Goal: Task Accomplishment & Management: Use online tool/utility

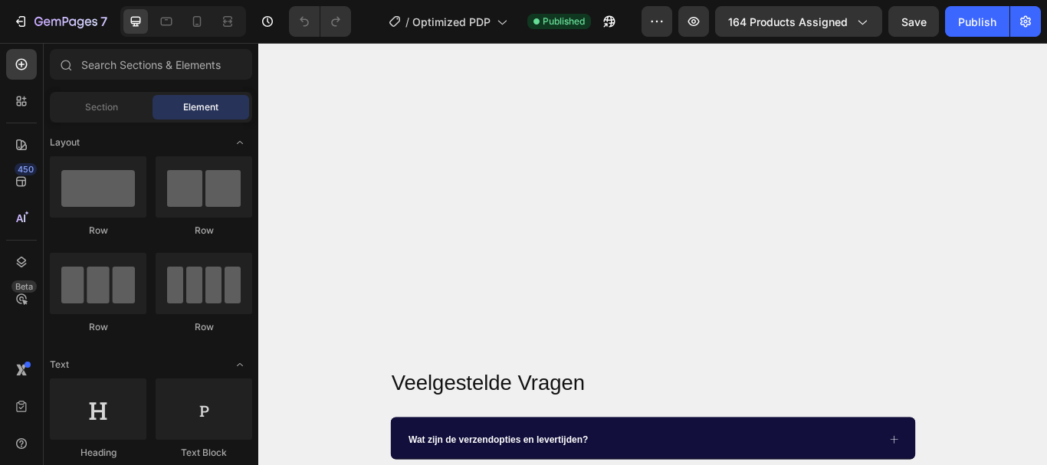
scroll to position [558, 0]
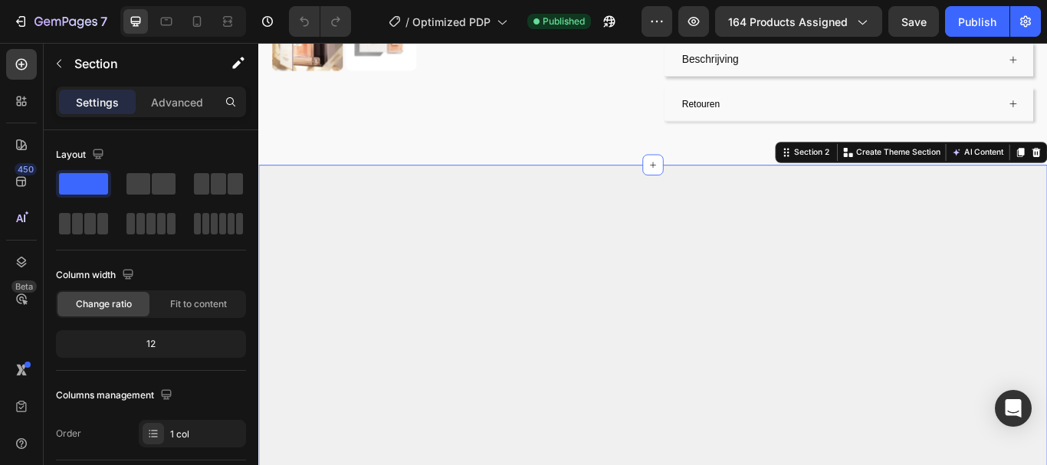
click at [203, 116] on div "Settings Advanced" at bounding box center [151, 109] width 215 height 44
click at [195, 103] on p "Advanced" at bounding box center [177, 102] width 52 height 16
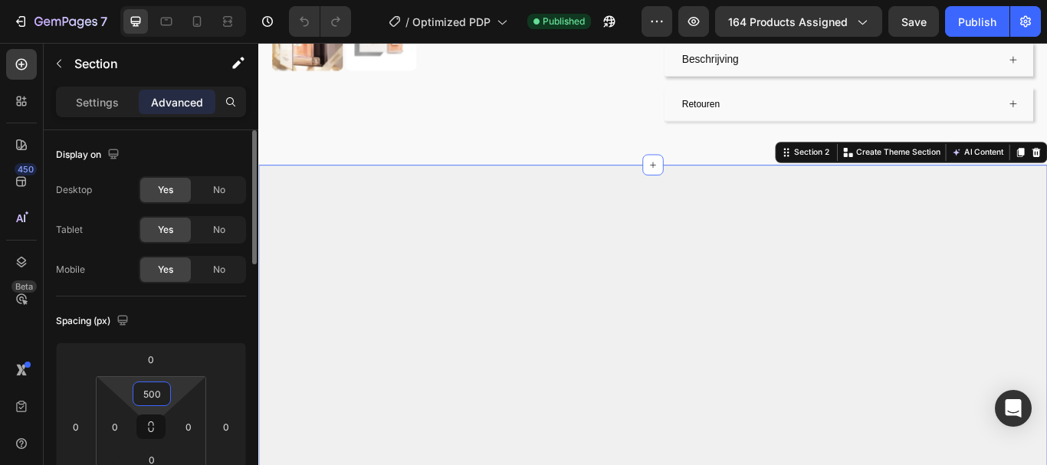
click at [155, 392] on input "500" at bounding box center [151, 394] width 31 height 23
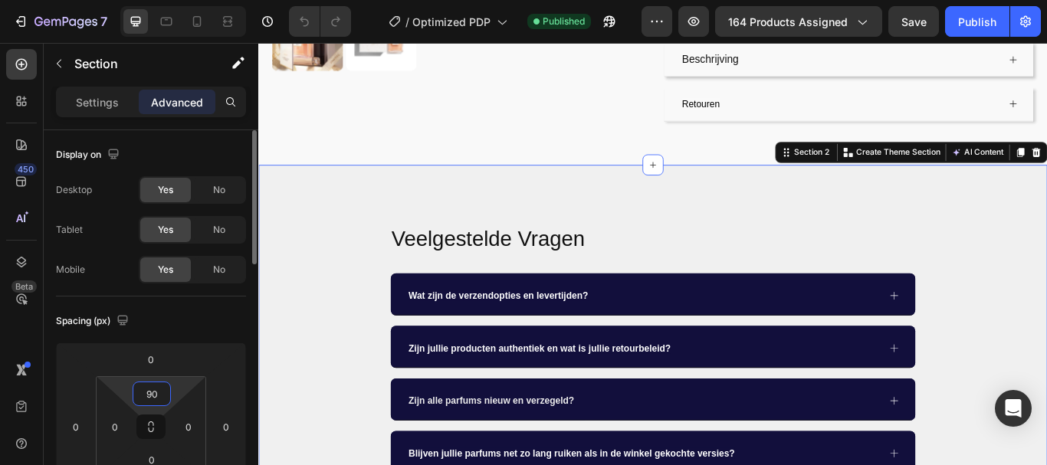
type input "9"
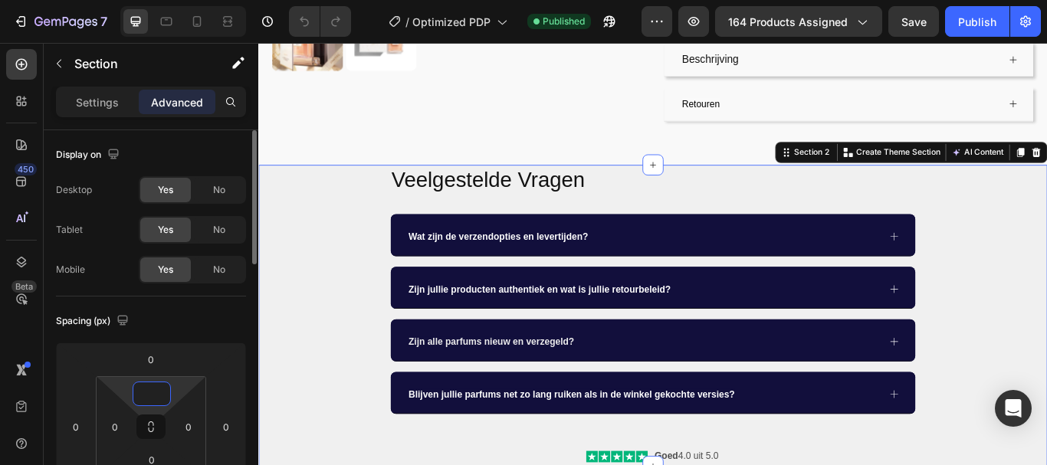
type input "0"
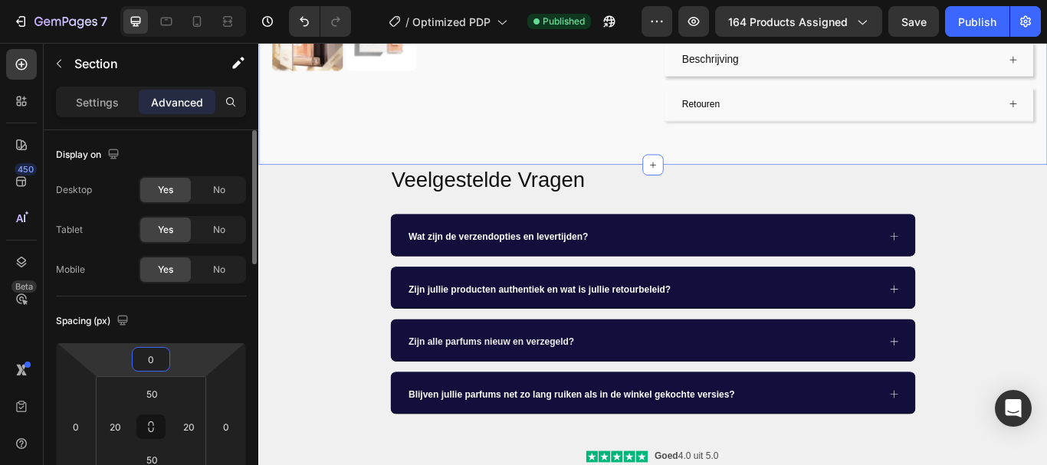
click at [153, 353] on input "0" at bounding box center [151, 359] width 31 height 23
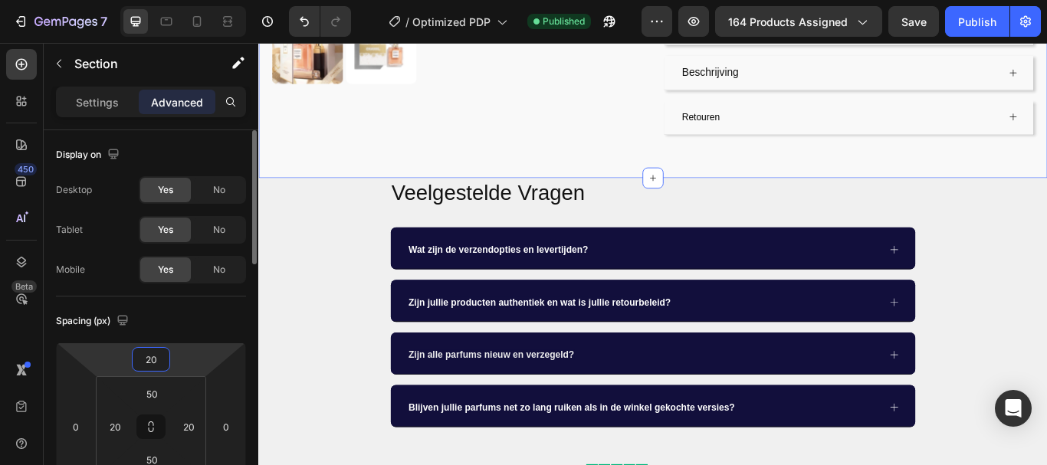
type input "2"
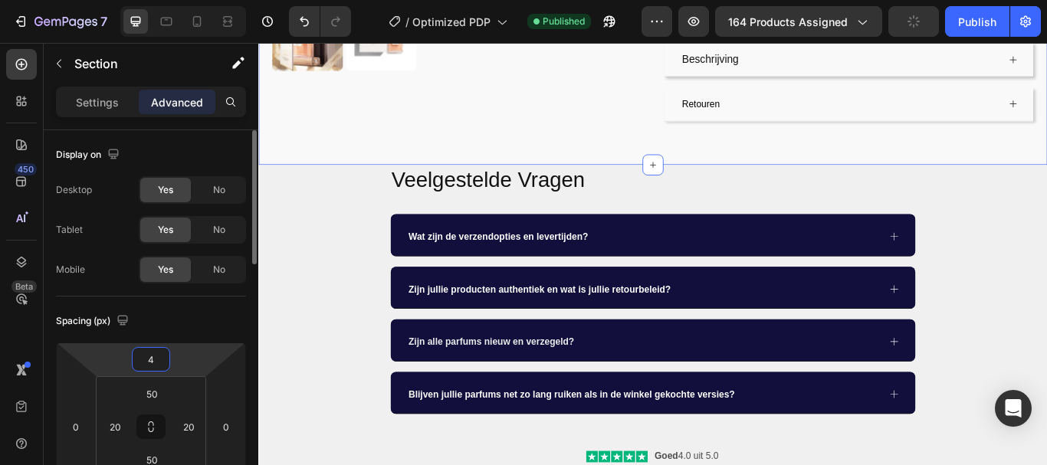
type input "40"
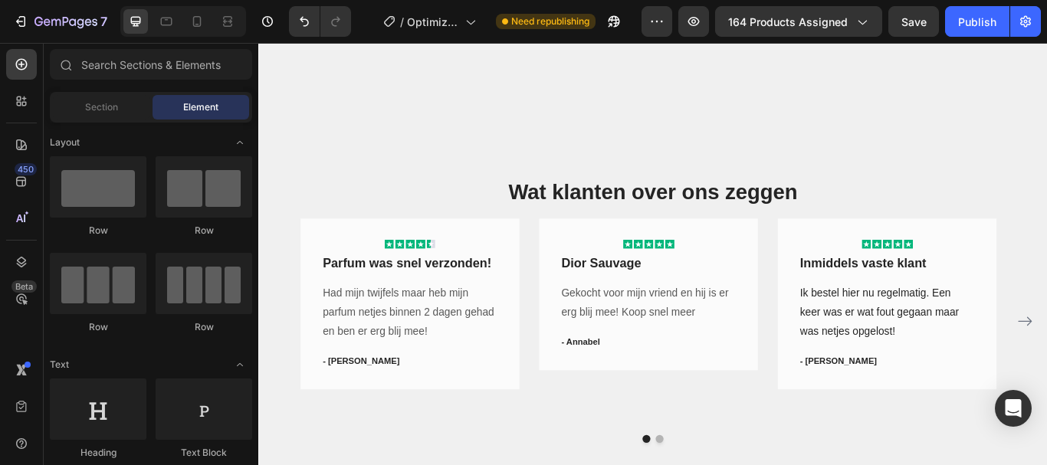
scroll to position [998, 0]
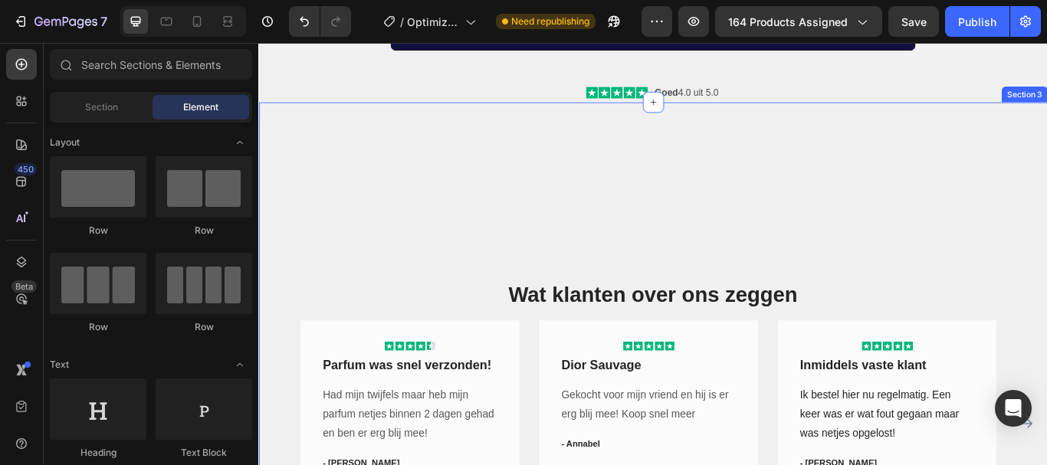
click at [716, 264] on div "Wat klanten over ons zeggen Heading Icon Icon Icon Icon Icon Row Parfum was sne…" at bounding box center [718, 402] width 920 height 578
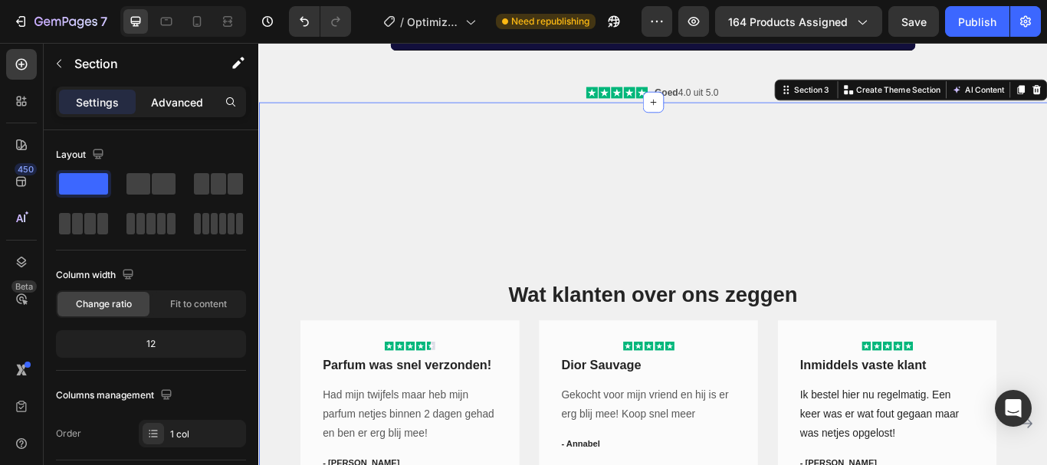
click at [189, 110] on div "Advanced" at bounding box center [177, 102] width 77 height 25
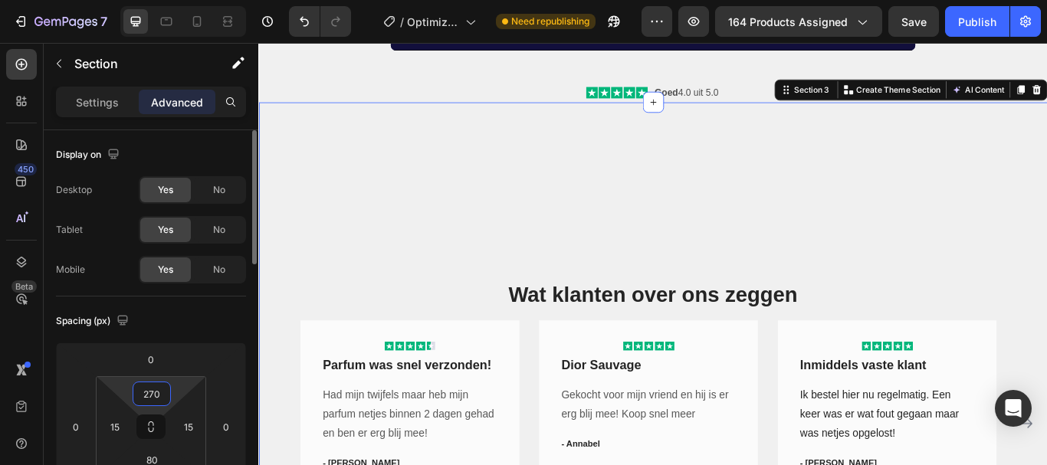
click at [150, 389] on input "270" at bounding box center [151, 394] width 31 height 23
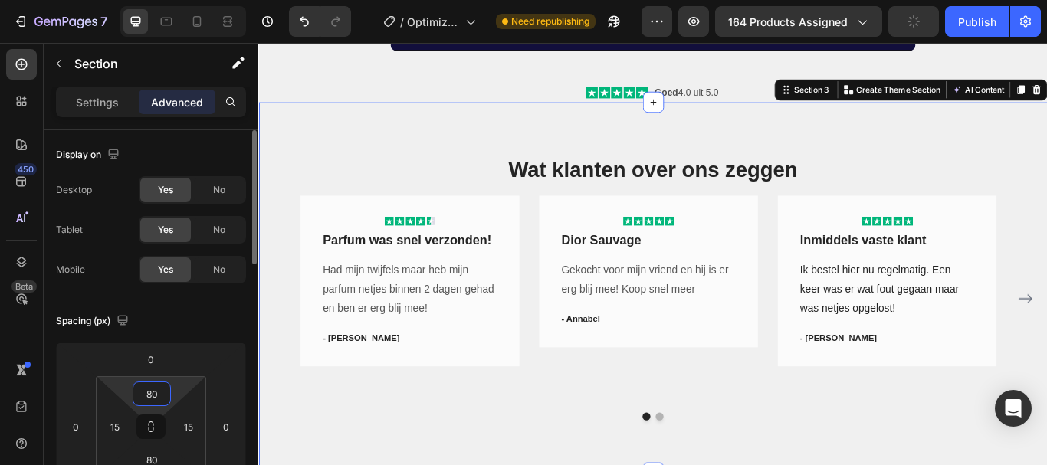
type input "8"
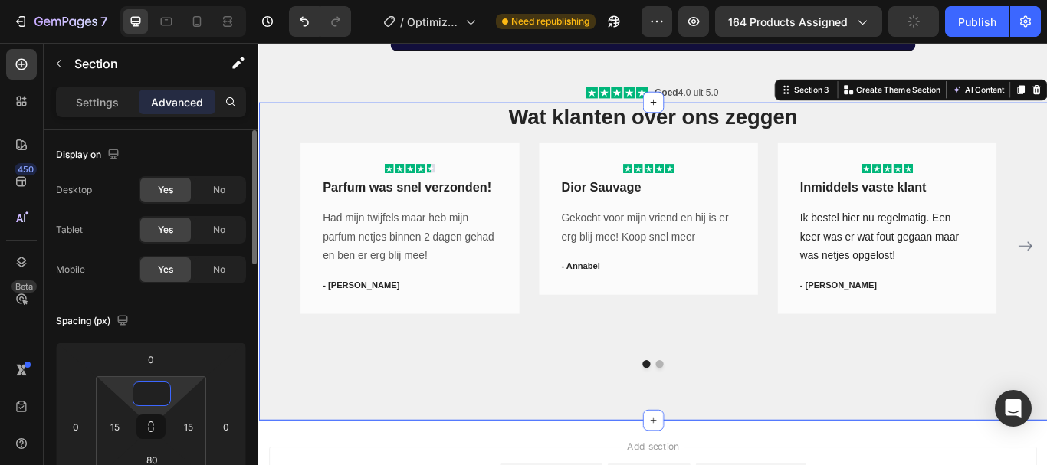
type input "0"
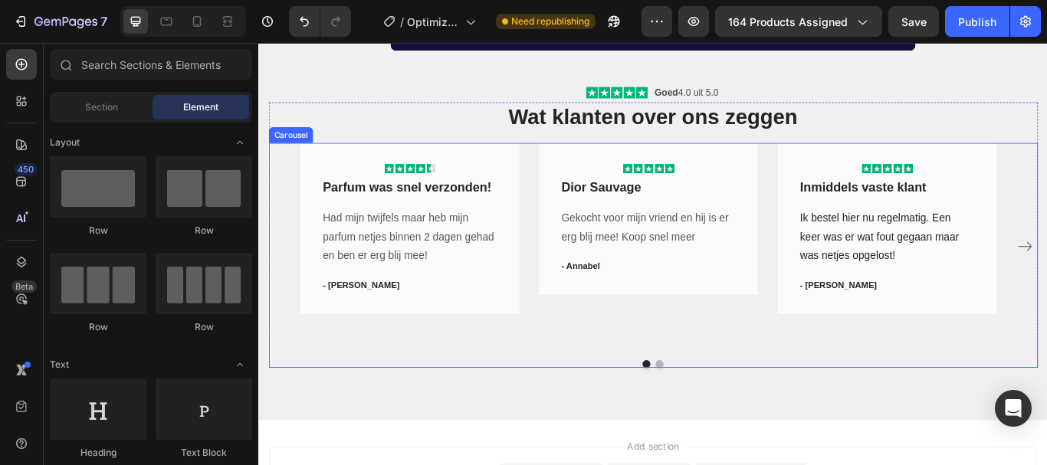
click at [278, 198] on div "Icon Icon Icon Icon Icon Row Parfum was snel verzonden! Text block Had mijn twi…" at bounding box center [718, 280] width 897 height 241
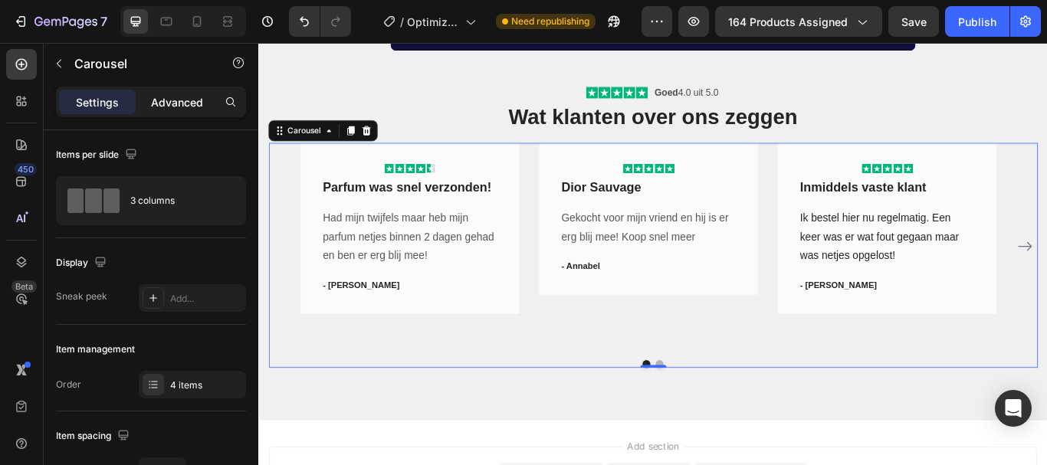
click at [195, 110] on div "Advanced" at bounding box center [177, 102] width 77 height 25
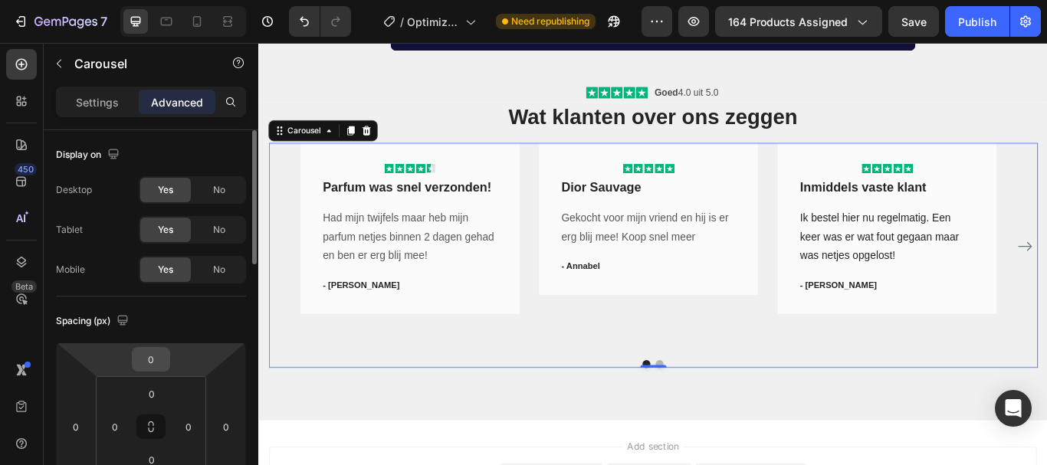
click at [153, 357] on input "0" at bounding box center [151, 359] width 31 height 23
type input "22"
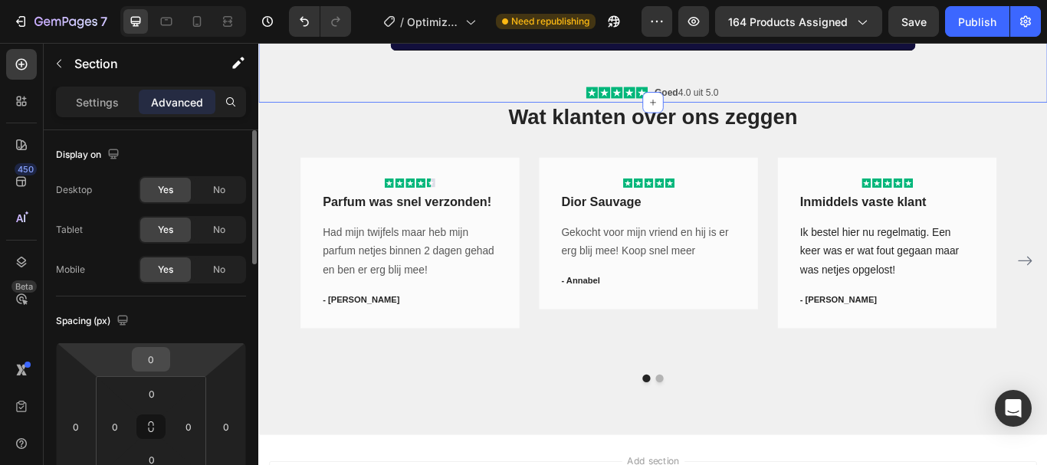
click at [156, 355] on input "0" at bounding box center [151, 359] width 31 height 23
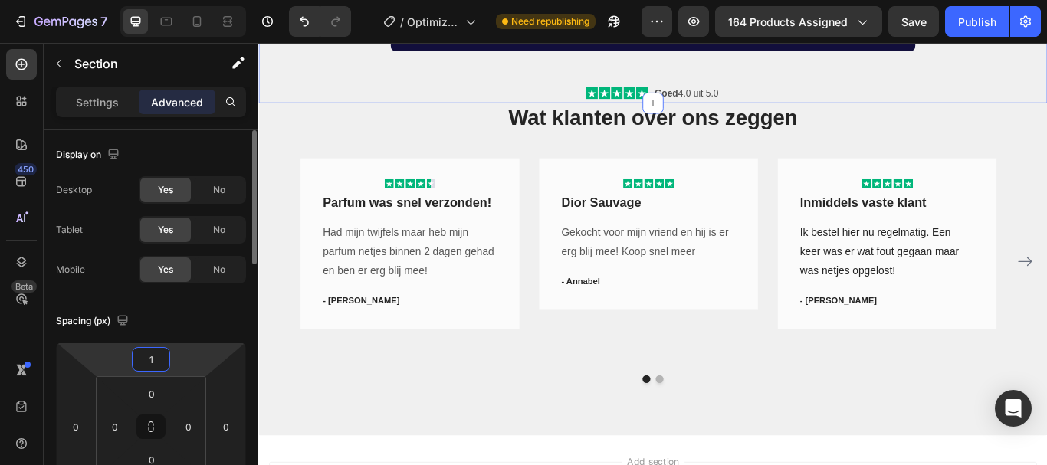
type input "0"
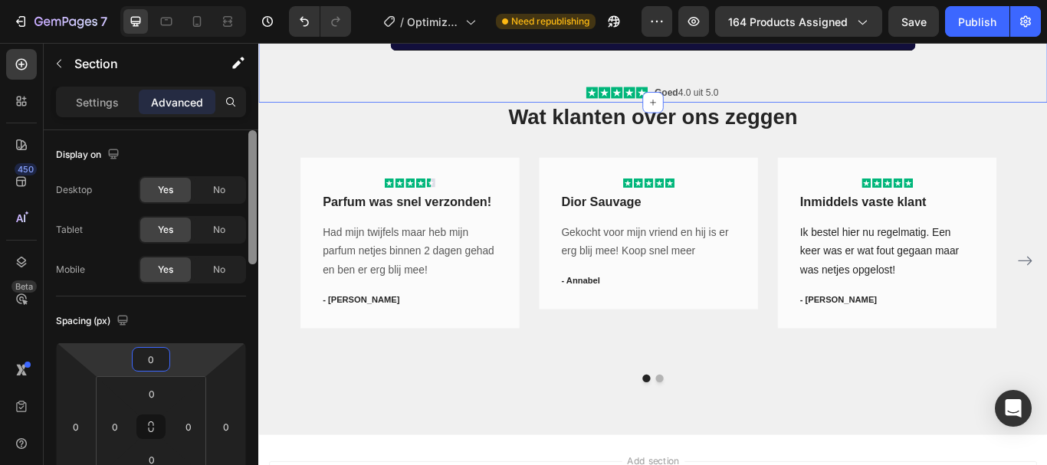
click at [253, 311] on div at bounding box center [252, 319] width 11 height 379
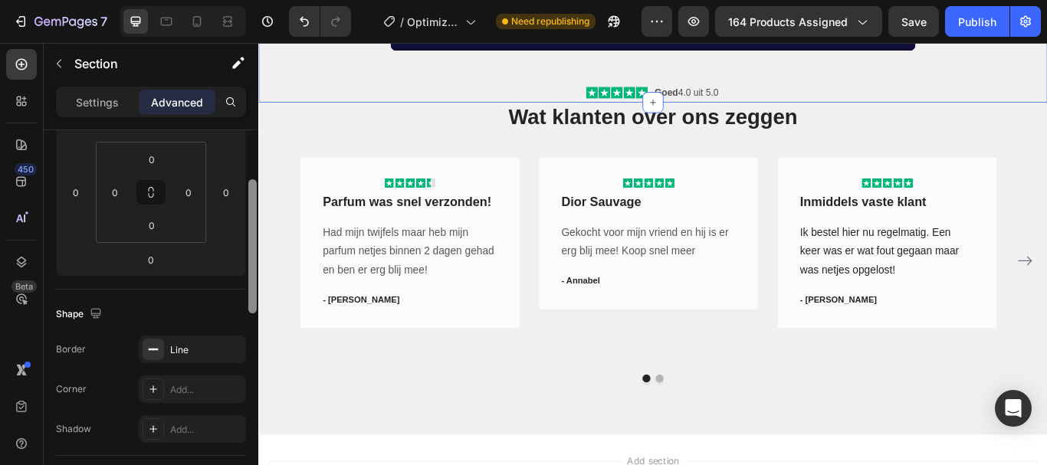
scroll to position [209, 0]
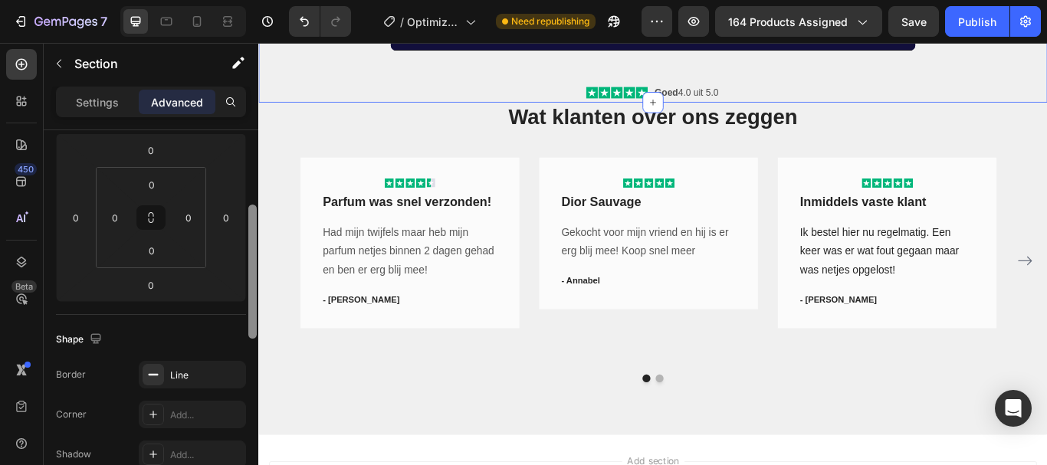
drag, startPoint x: 253, startPoint y: 304, endPoint x: 253, endPoint y: 243, distance: 60.6
click at [253, 243] on div at bounding box center [252, 272] width 8 height 134
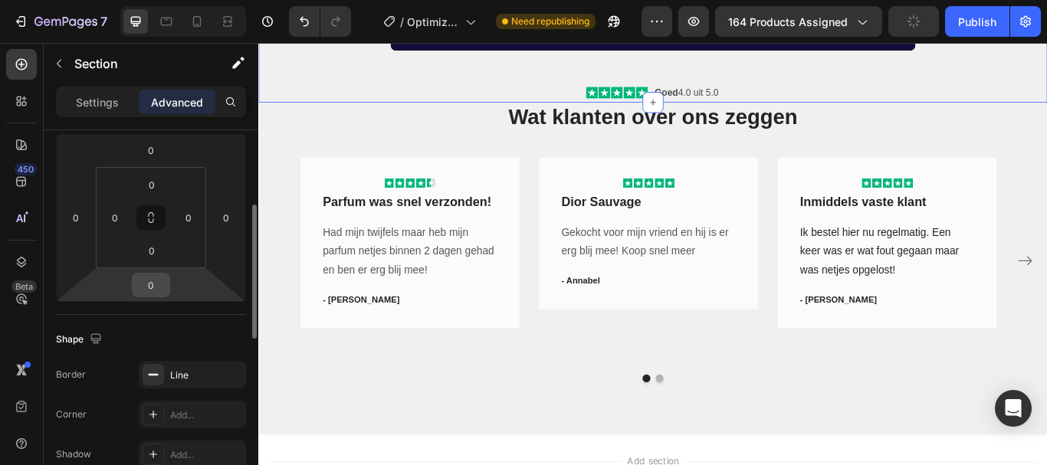
click at [138, 284] on input "0" at bounding box center [151, 285] width 31 height 23
type input "0"
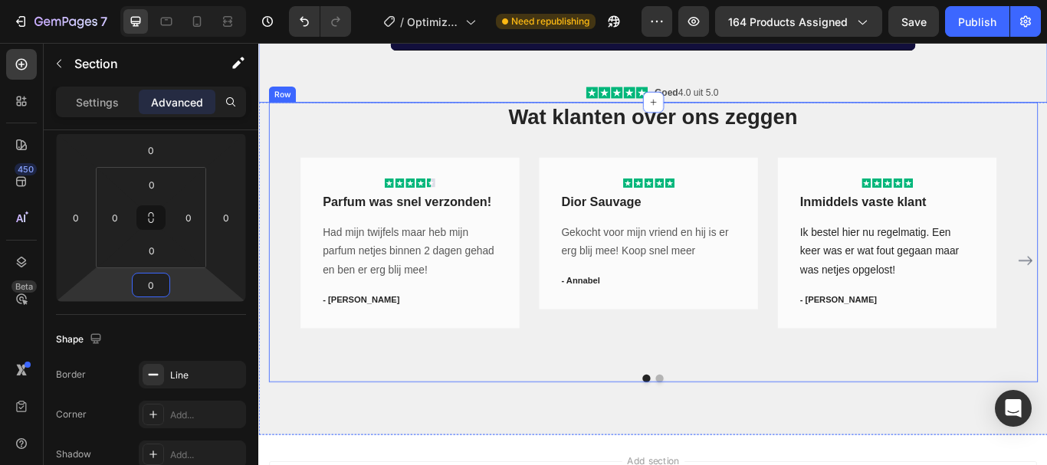
click at [354, 153] on div "Wat klanten over ons zeggen Heading Icon Icon Icon Icon Icon Row Parfum was sne…" at bounding box center [718, 276] width 897 height 327
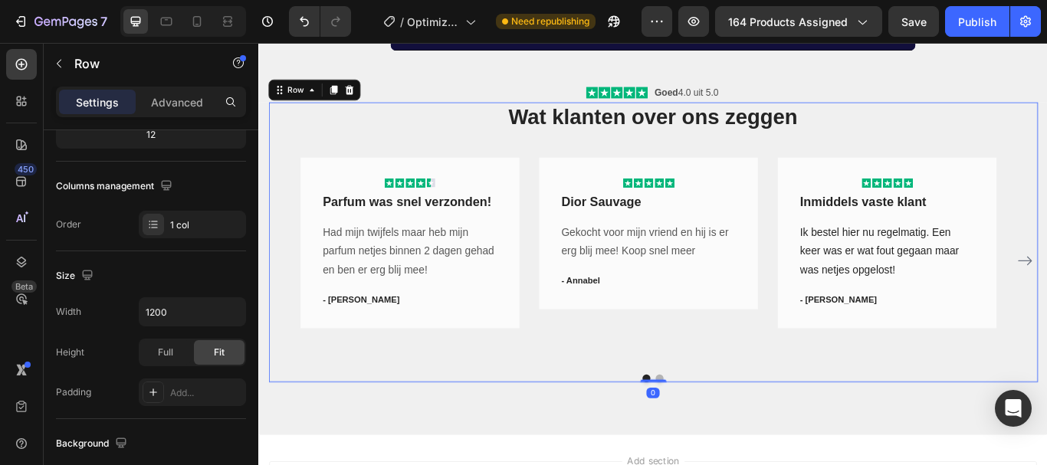
scroll to position [0, 0]
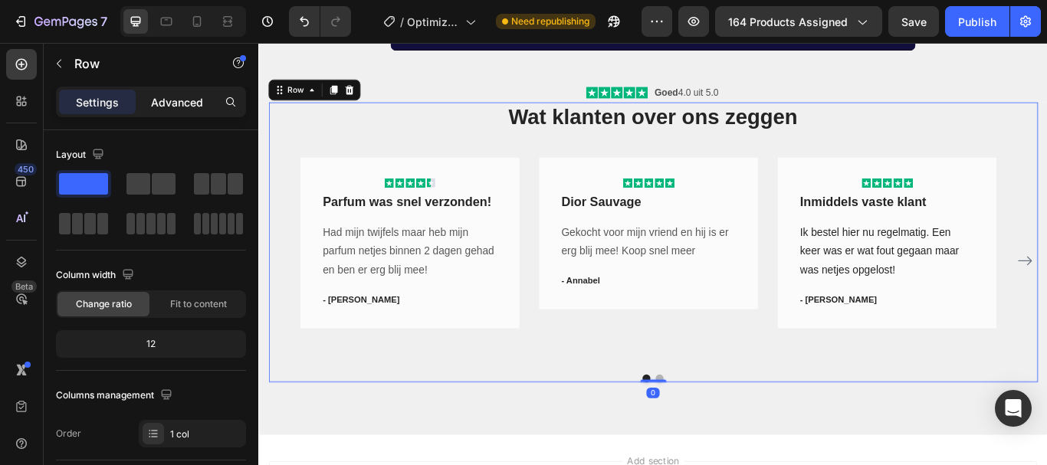
click at [201, 93] on div "Advanced" at bounding box center [177, 102] width 77 height 25
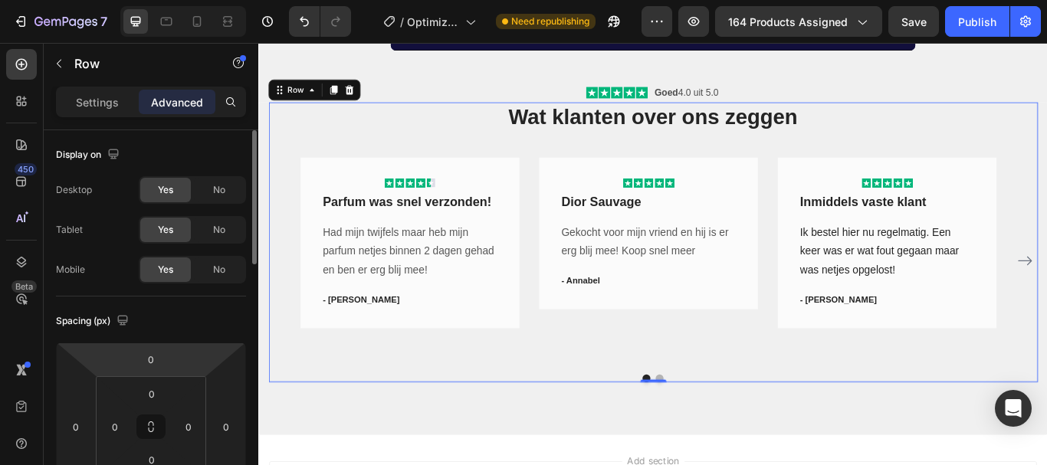
click at [170, 0] on html "7 / Optimized PDP Need republishing Preview 164 products assigned Save Publish …" at bounding box center [523, 0] width 1047 height 0
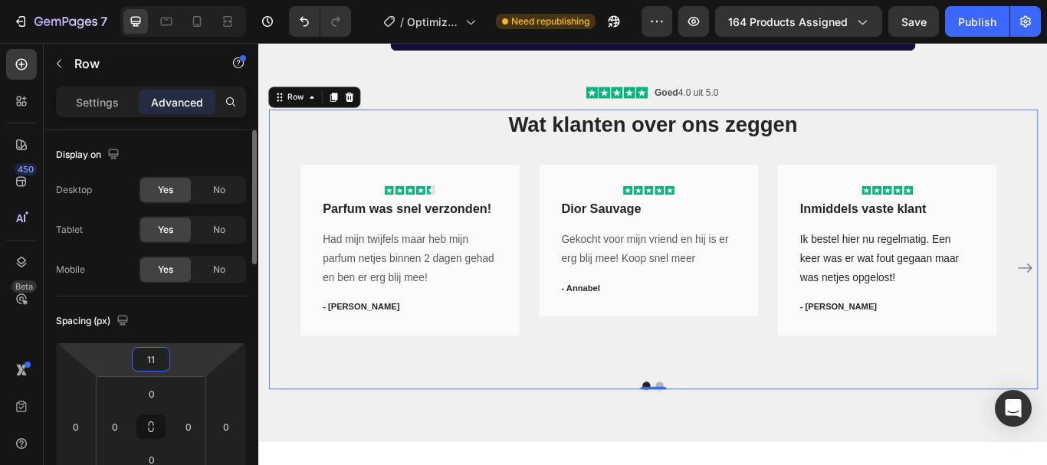
type input "12"
click at [604, 465] on div "Wat klanten over ons zeggen Heading Icon Icon Icon Icon Icon Row Parfum was sne…" at bounding box center [718, 311] width 920 height 397
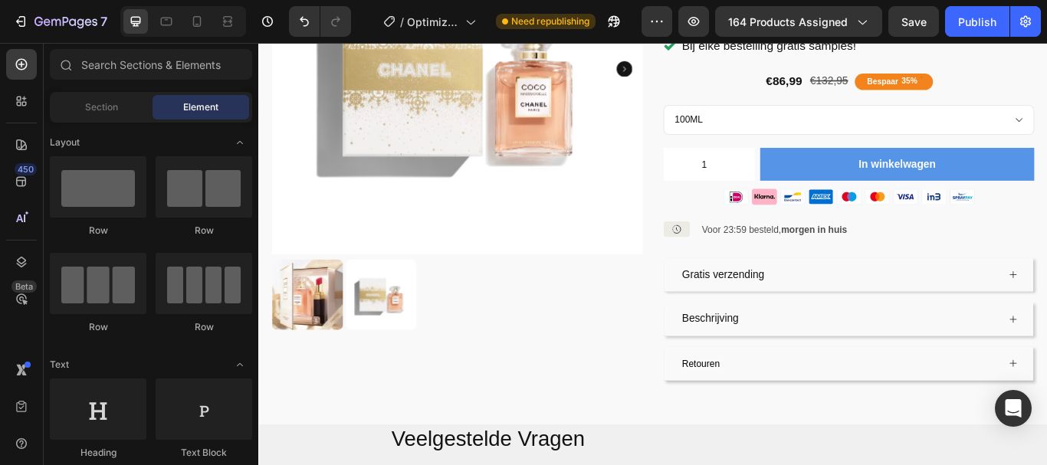
scroll to position [226, 0]
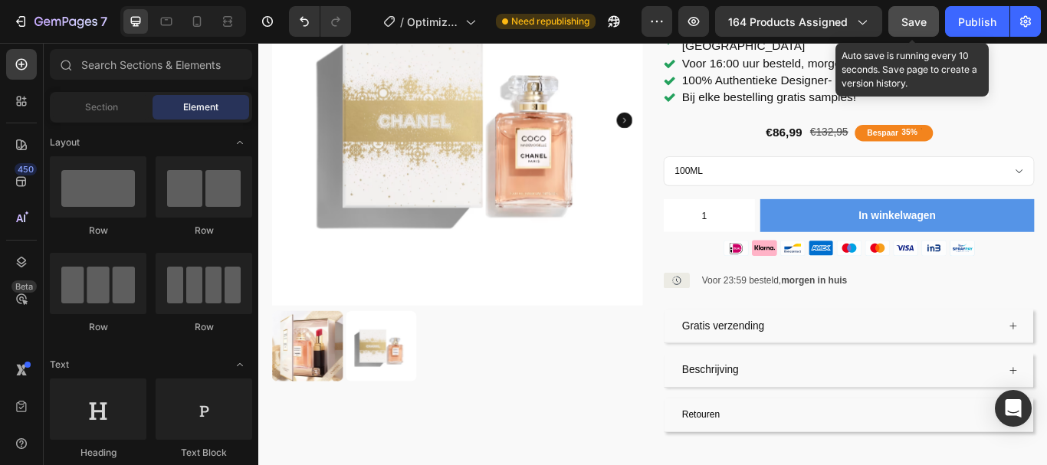
click at [930, 16] on button "Save" at bounding box center [913, 21] width 51 height 31
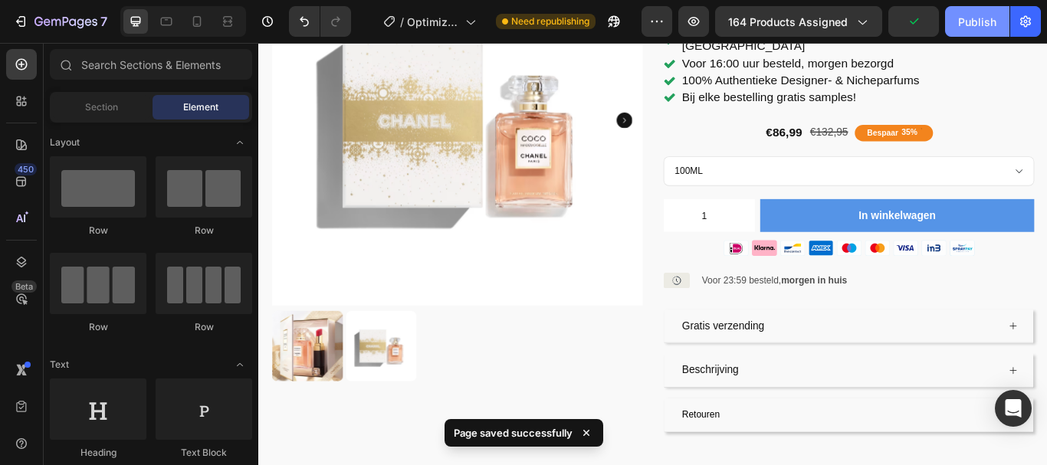
click at [971, 21] on div "Publish" at bounding box center [977, 22] width 38 height 16
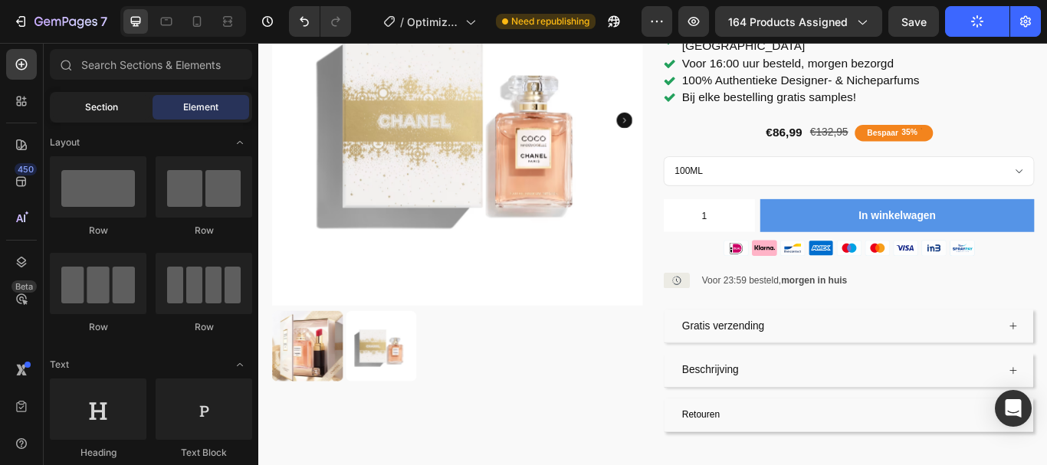
click at [96, 109] on span "Section" at bounding box center [101, 107] width 33 height 14
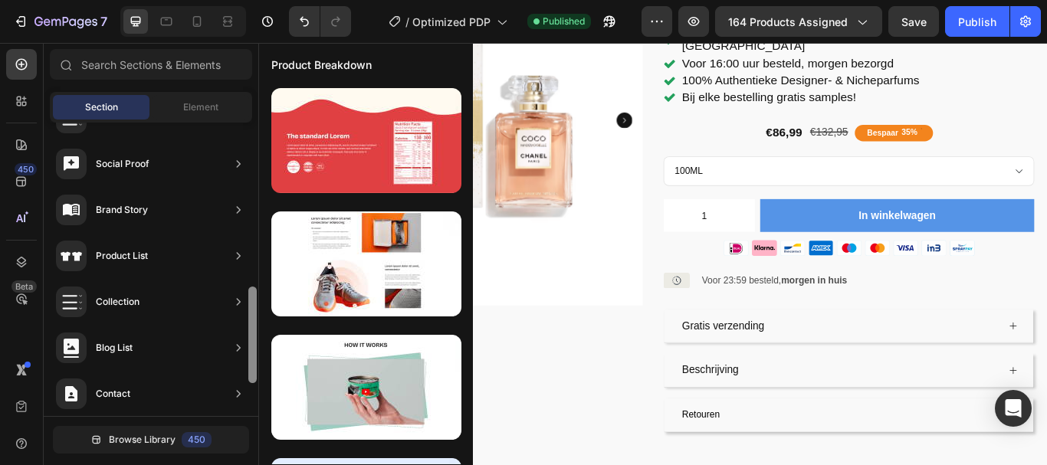
scroll to position [510, 0]
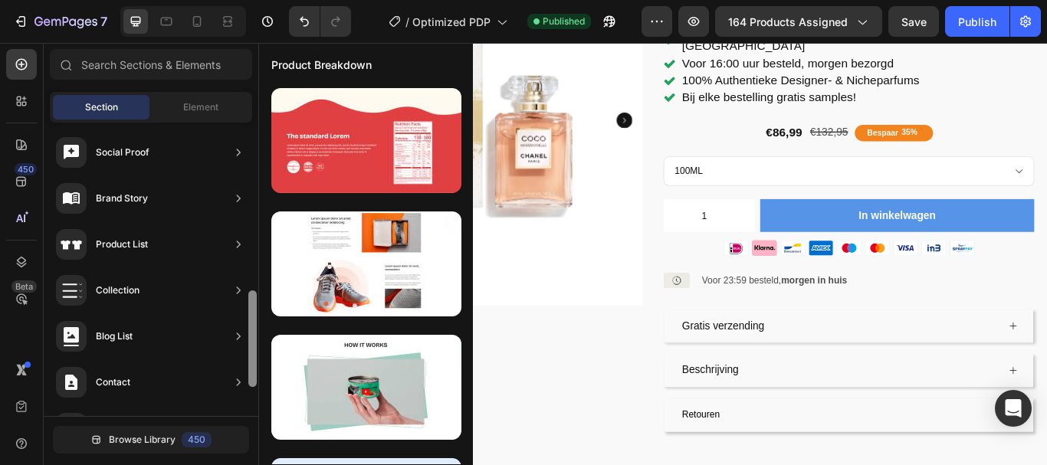
drag, startPoint x: 249, startPoint y: 241, endPoint x: 257, endPoint y: 364, distance: 122.9
click at [257, 364] on div at bounding box center [252, 270] width 11 height 294
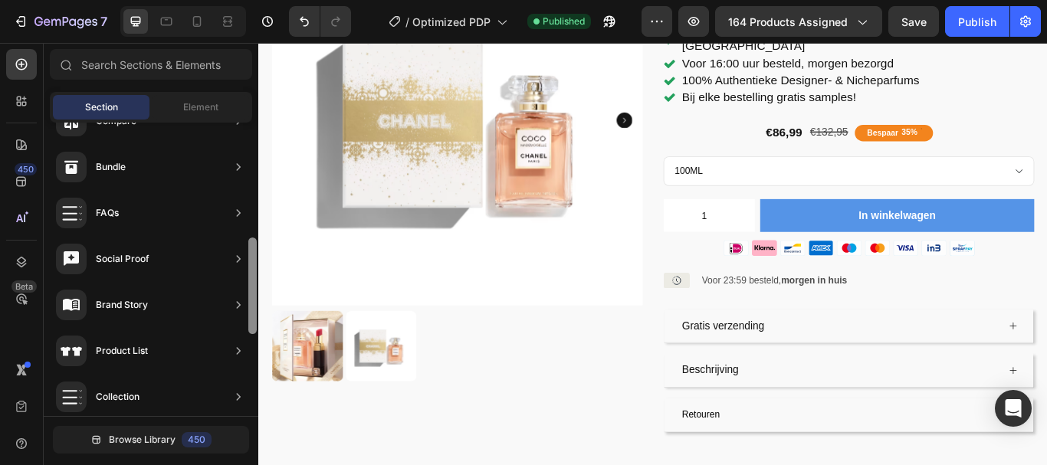
scroll to position [373, 0]
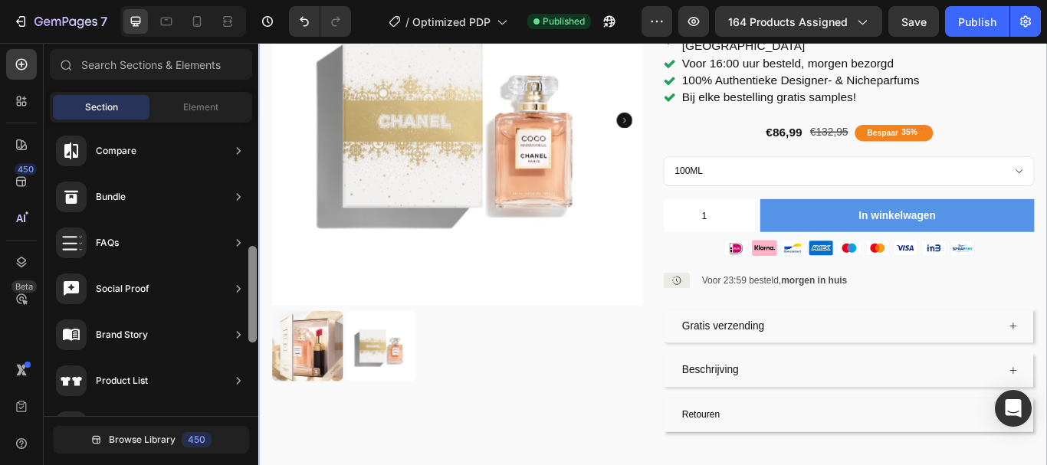
drag, startPoint x: 511, startPoint y: 369, endPoint x: 260, endPoint y: 271, distance: 269.9
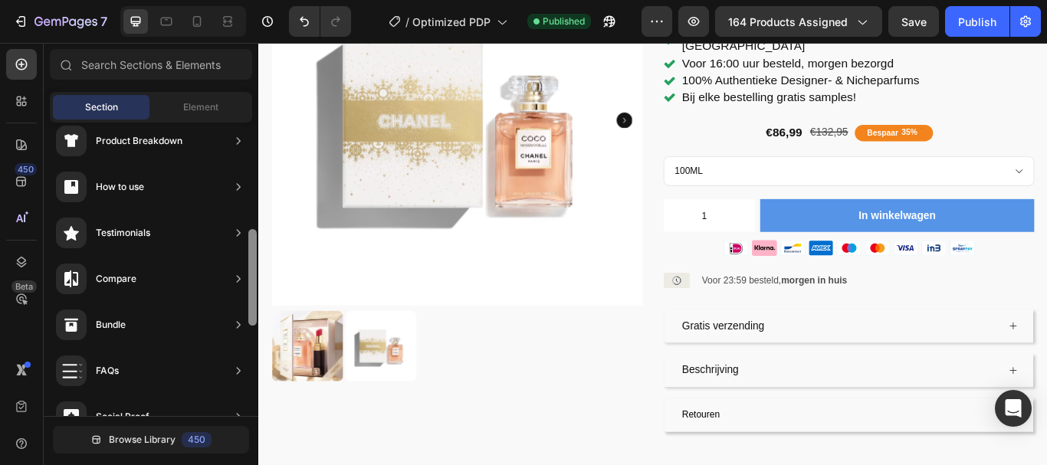
scroll to position [206, 0]
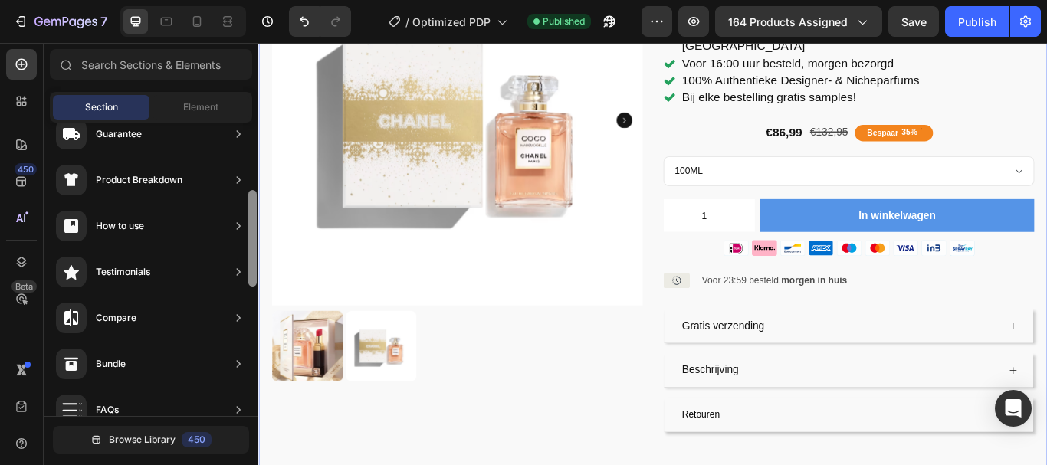
click at [260, 233] on div "Product Images Icon Icon Icon Icon Icon Icon List Gebaseerd op 300+ reviews Tex…" at bounding box center [718, 213] width 920 height 669
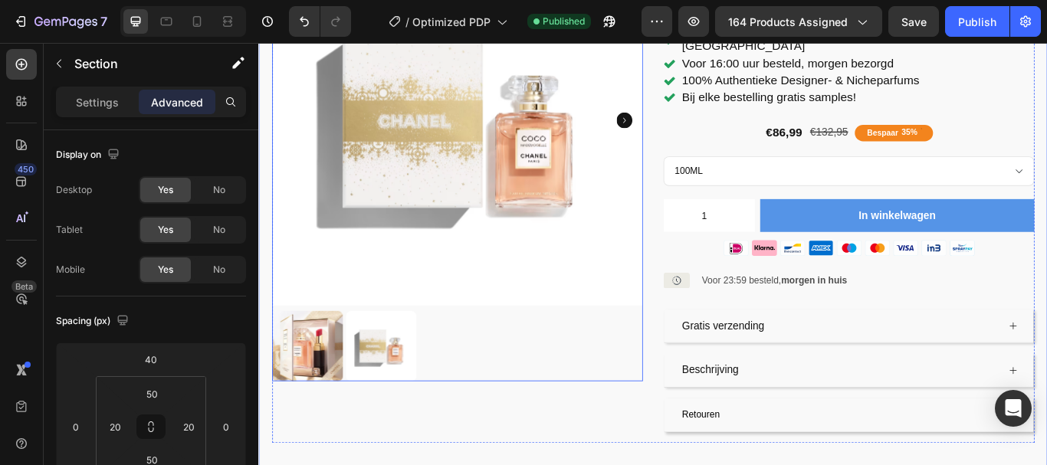
click at [327, 163] on img at bounding box center [490, 133] width 432 height 432
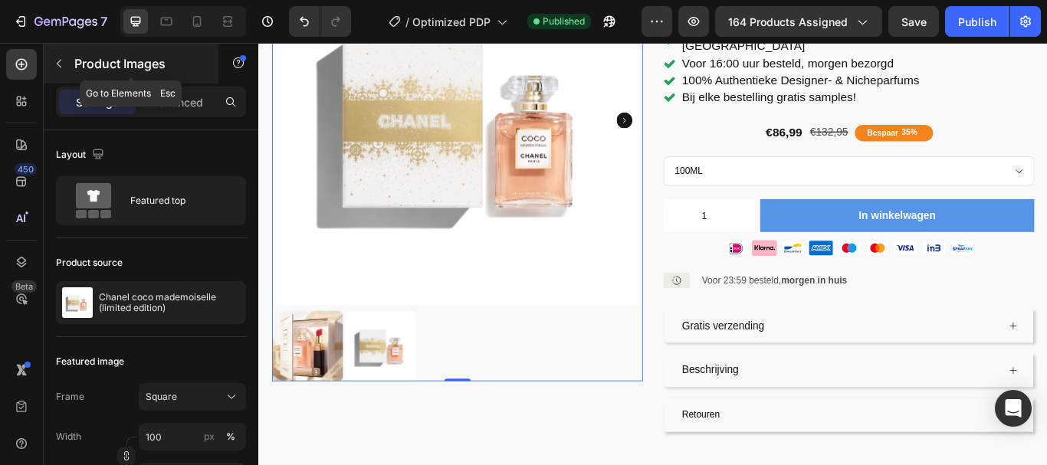
click at [57, 61] on icon "button" at bounding box center [59, 63] width 12 height 12
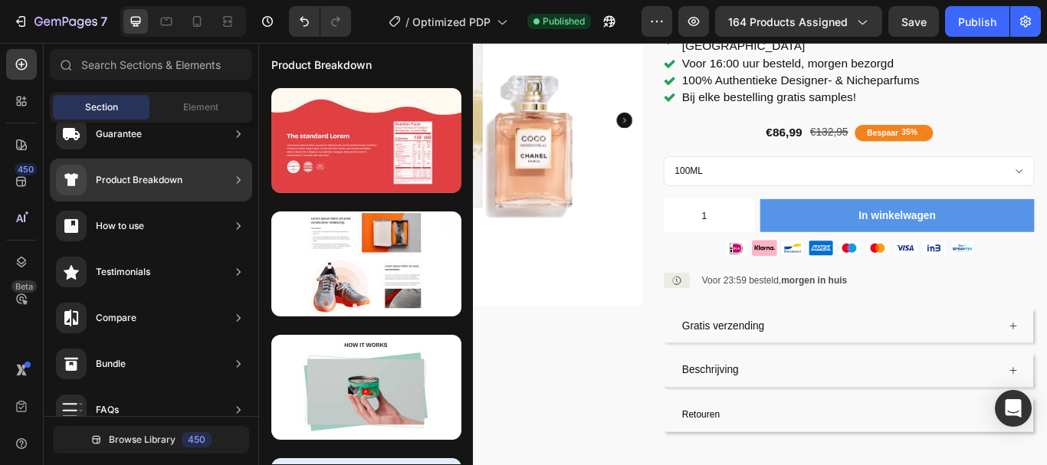
click at [211, 189] on div "Product Breakdown" at bounding box center [151, 180] width 202 height 43
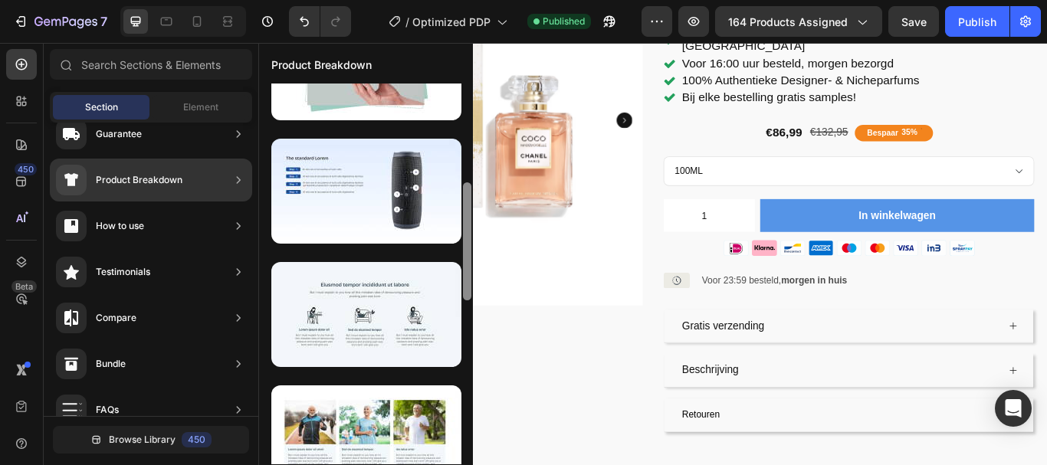
scroll to position [0, 0]
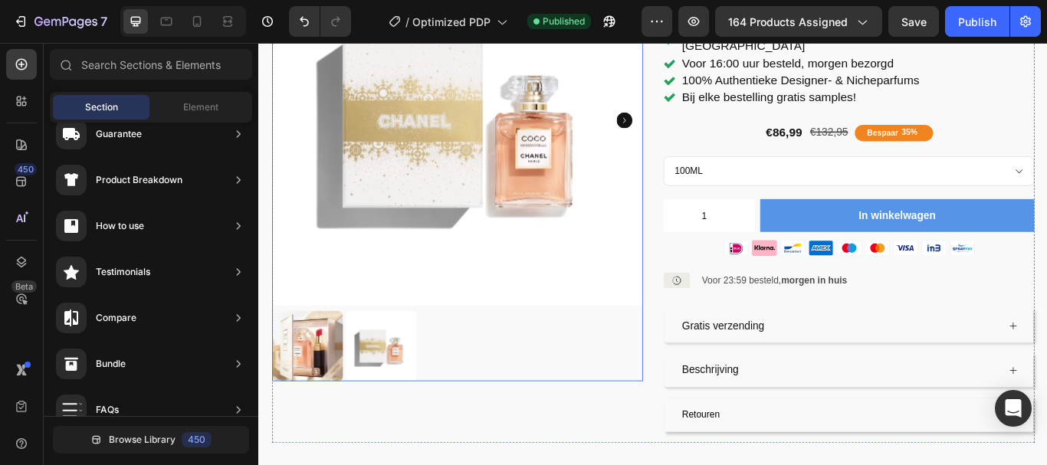
drag, startPoint x: 722, startPoint y: 232, endPoint x: 508, endPoint y: 348, distance: 243.2
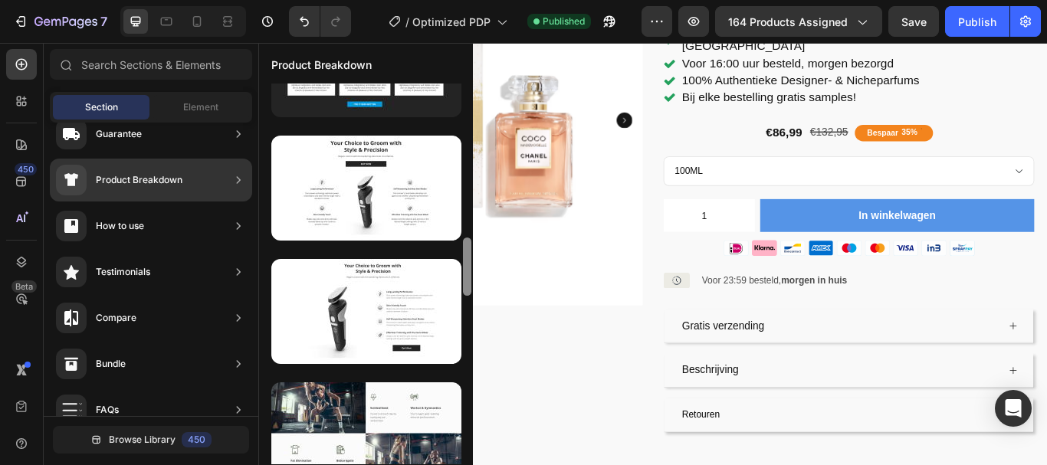
scroll to position [948, 0]
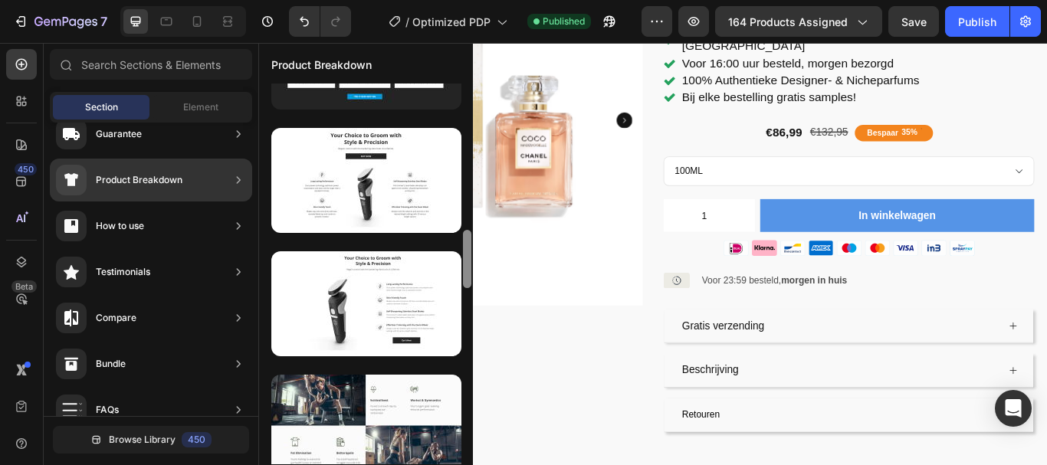
drag, startPoint x: 465, startPoint y: 141, endPoint x: 463, endPoint y: 436, distance: 295.1
click at [463, 436] on div at bounding box center [466, 274] width 11 height 381
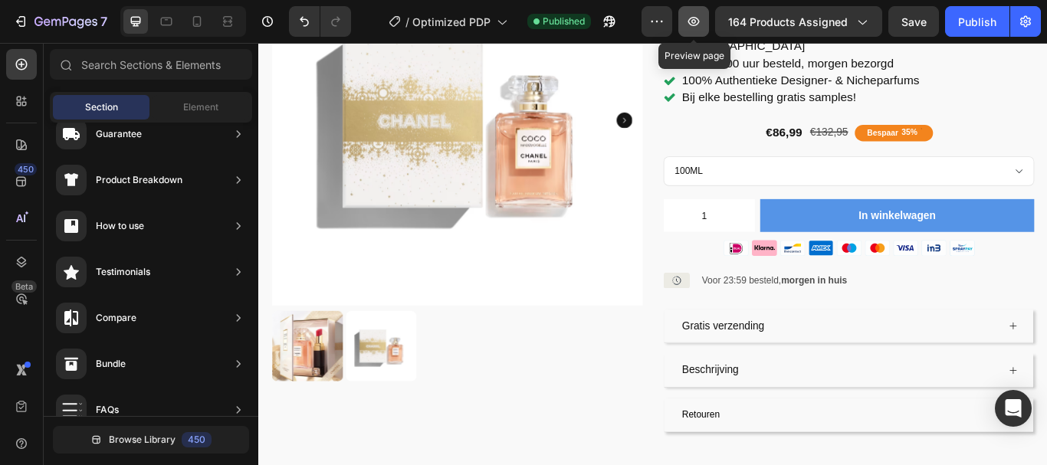
click at [698, 18] on icon "button" at bounding box center [693, 21] width 11 height 9
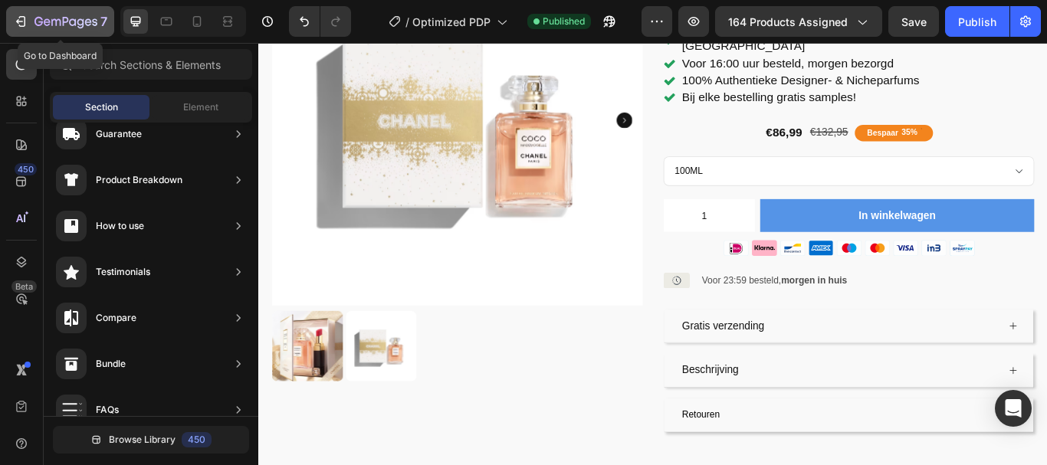
click at [26, 25] on icon "button" at bounding box center [20, 21] width 15 height 15
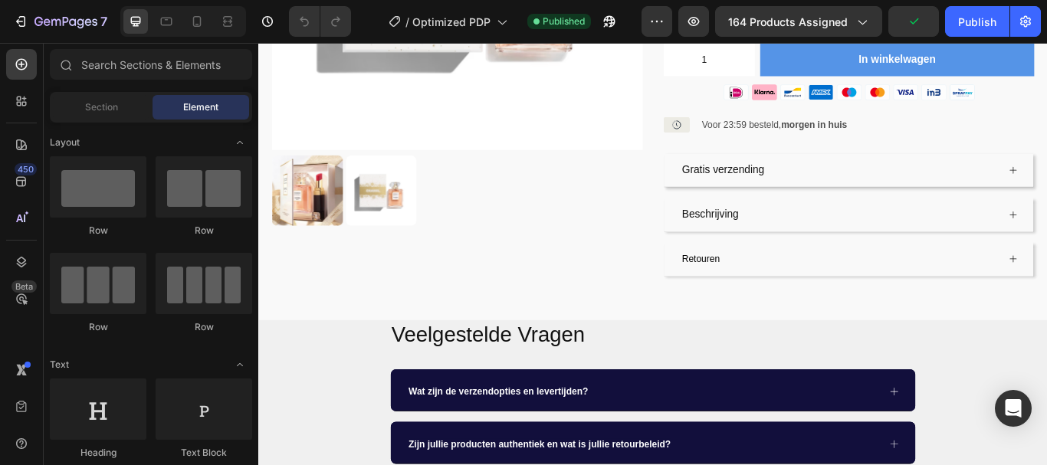
scroll to position [569, 0]
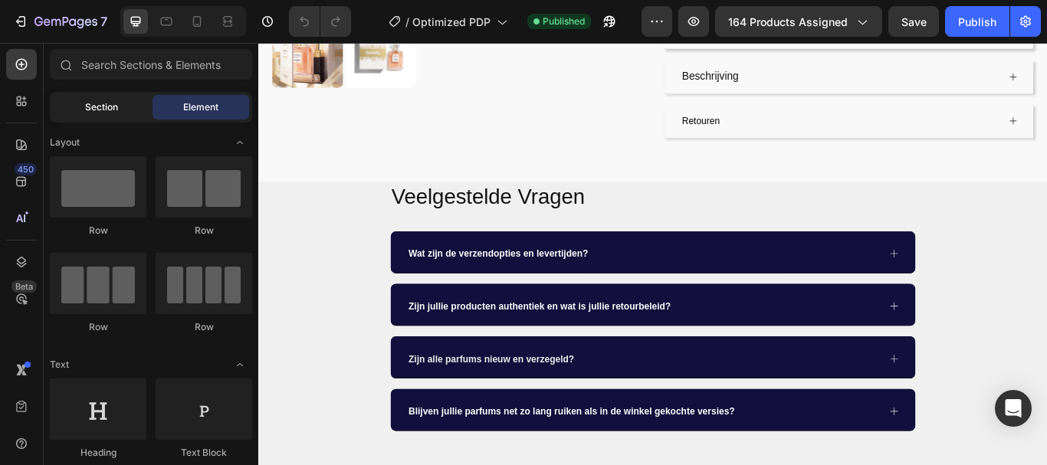
click at [92, 111] on span "Section" at bounding box center [101, 107] width 33 height 14
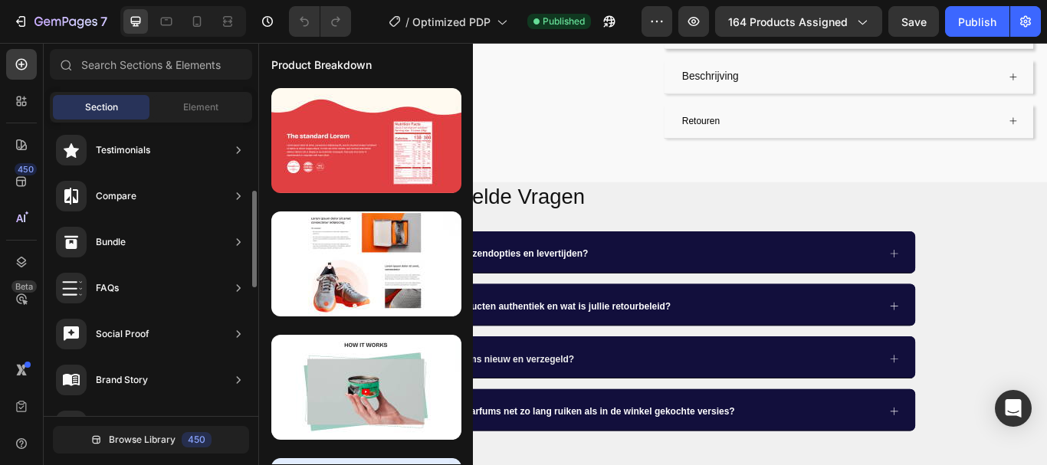
scroll to position [341, 0]
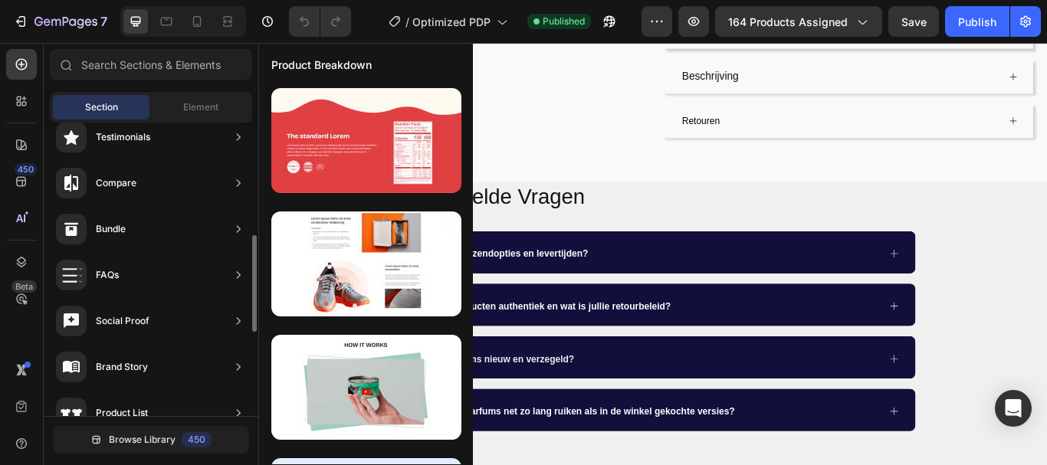
drag, startPoint x: 179, startPoint y: 375, endPoint x: 123, endPoint y: 344, distance: 63.1
click at [123, 344] on div "Hero Section Product Detail Brands Trusted Badges Guarantee Product Breakdown H…" at bounding box center [151, 226] width 215 height 889
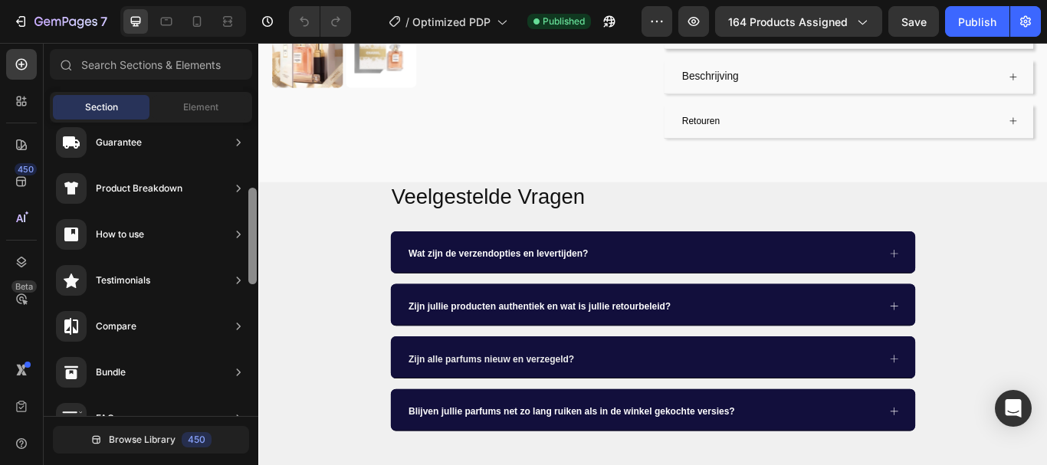
scroll to position [176, 0]
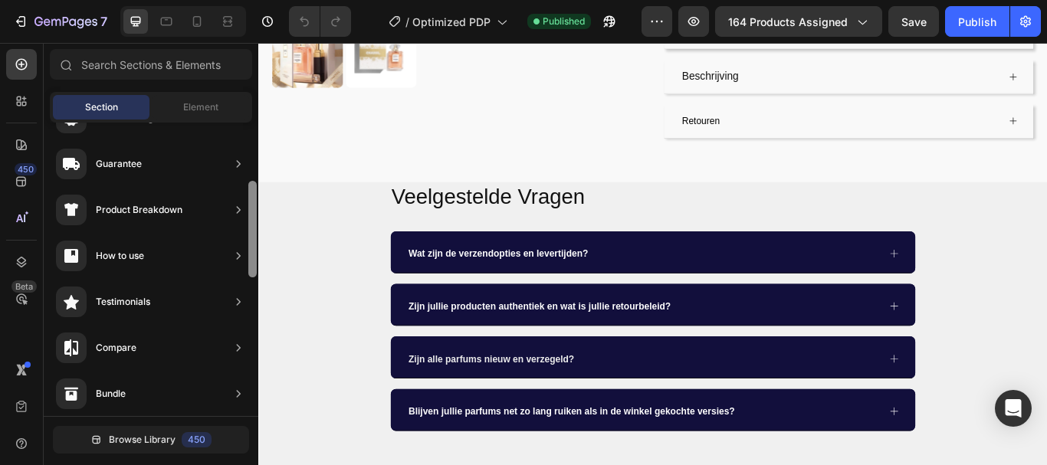
drag, startPoint x: 255, startPoint y: 327, endPoint x: 248, endPoint y: 273, distance: 54.9
click at [248, 273] on div at bounding box center [252, 270] width 11 height 294
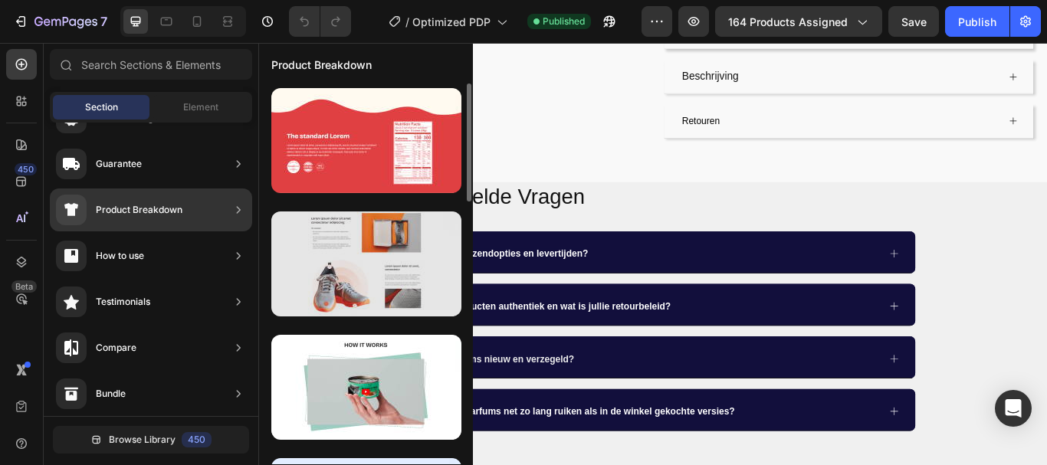
click at [384, 273] on div at bounding box center [366, 264] width 190 height 105
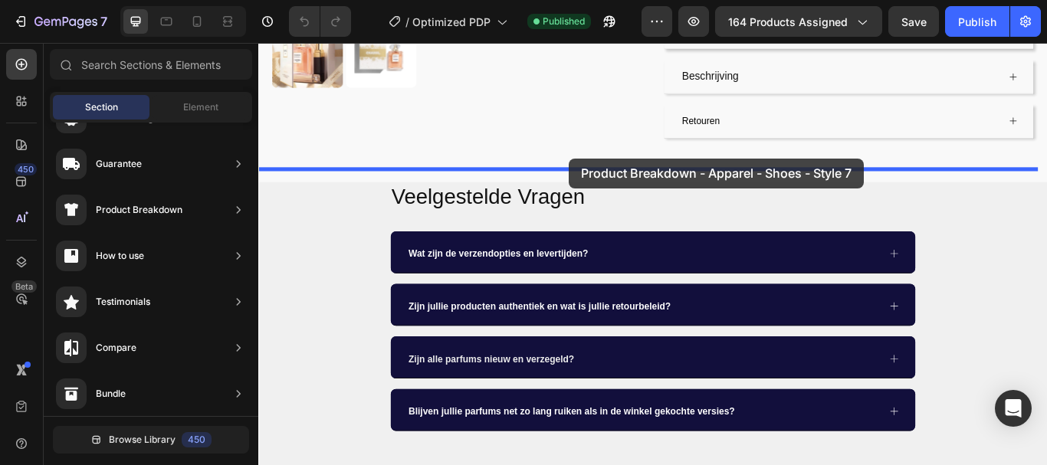
drag, startPoint x: 642, startPoint y: 316, endPoint x: 620, endPoint y: 178, distance: 139.8
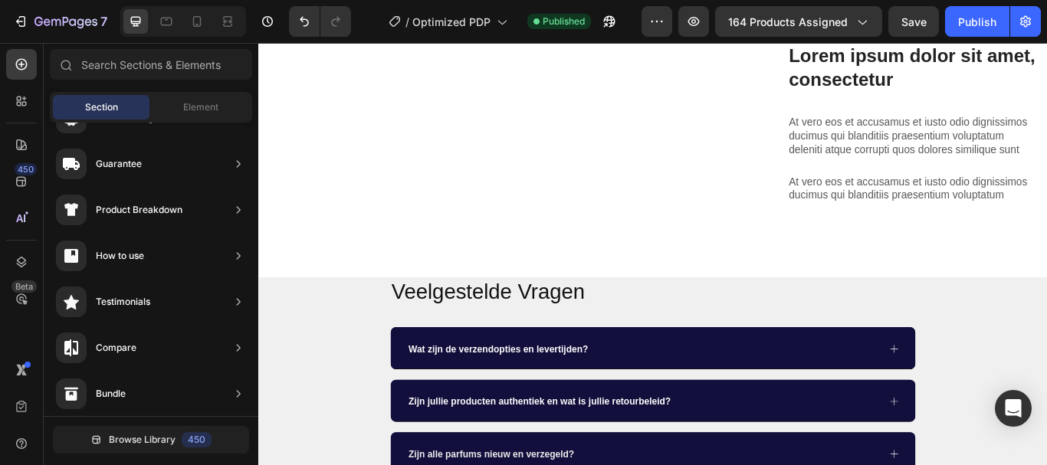
scroll to position [1169, 0]
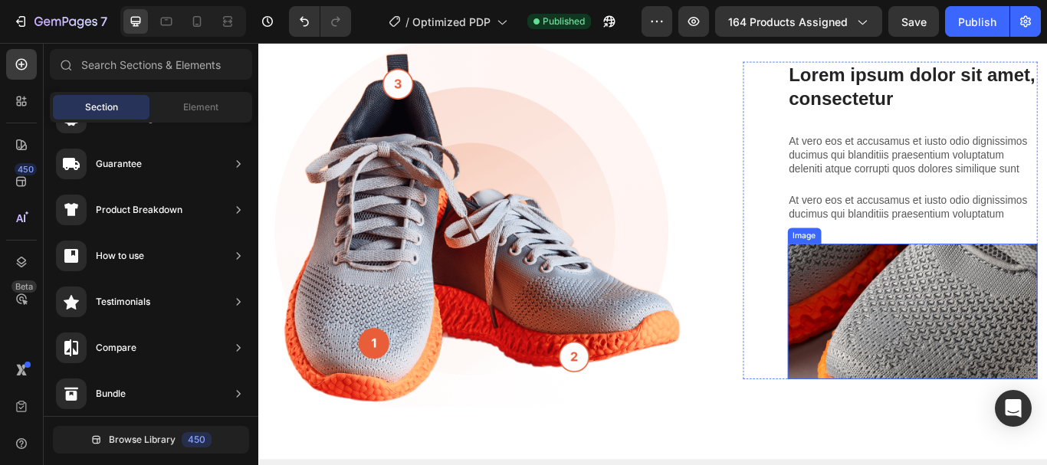
click at [1000, 297] on img at bounding box center [1020, 357] width 291 height 158
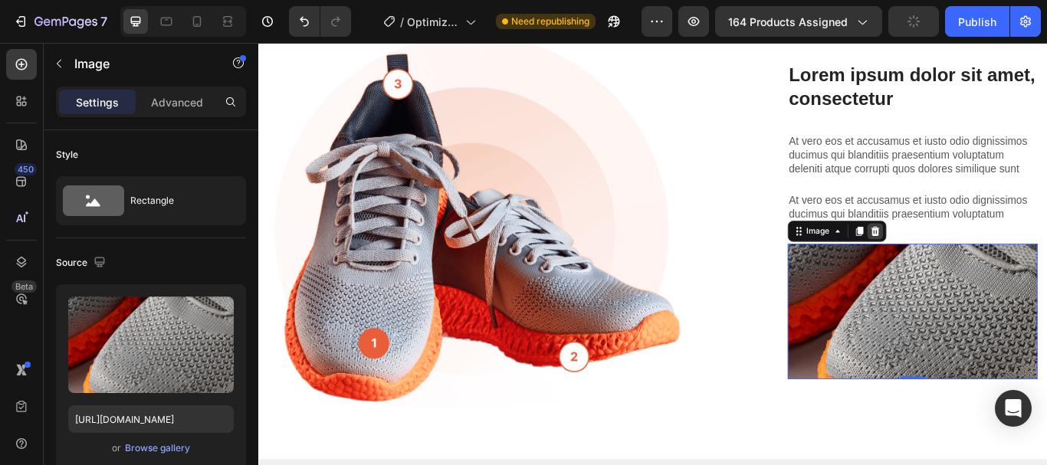
click at [974, 257] on icon at bounding box center [977, 263] width 12 height 12
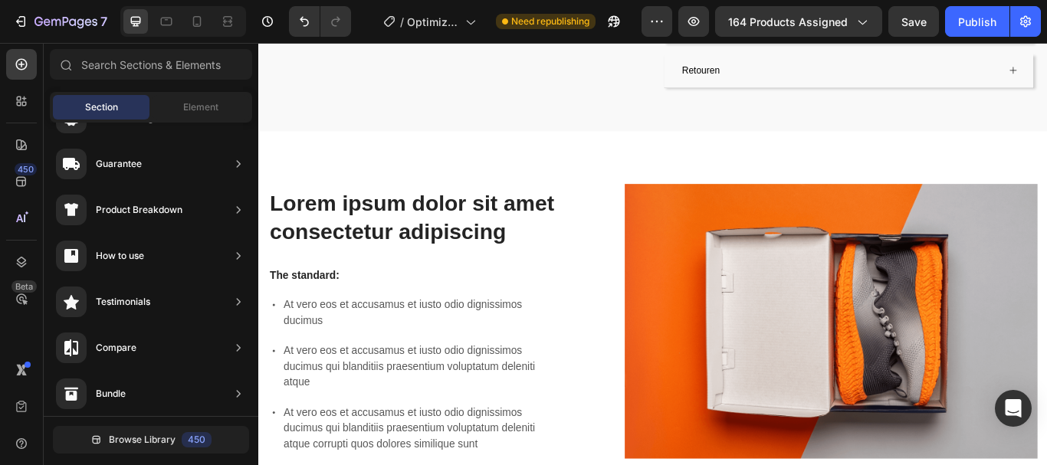
scroll to position [632, 0]
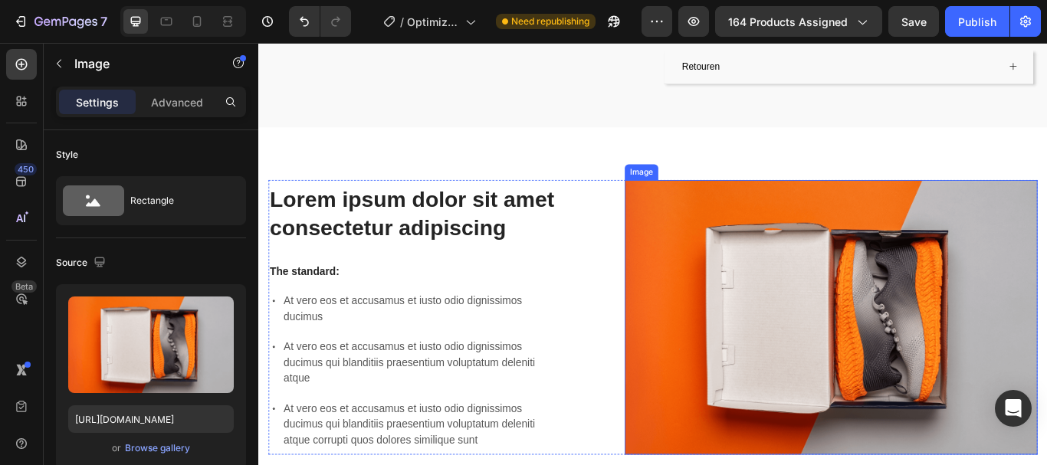
click at [1023, 254] on img at bounding box center [925, 363] width 481 height 320
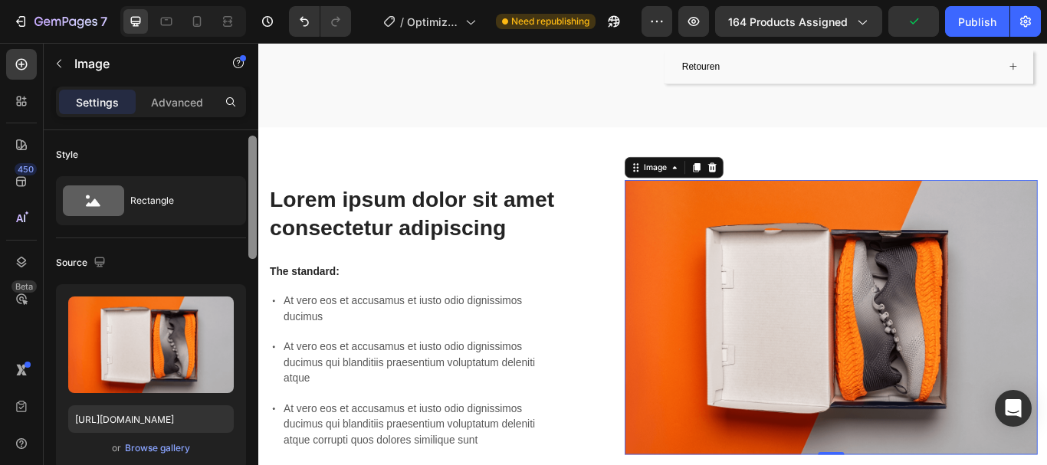
scroll to position [5, 0]
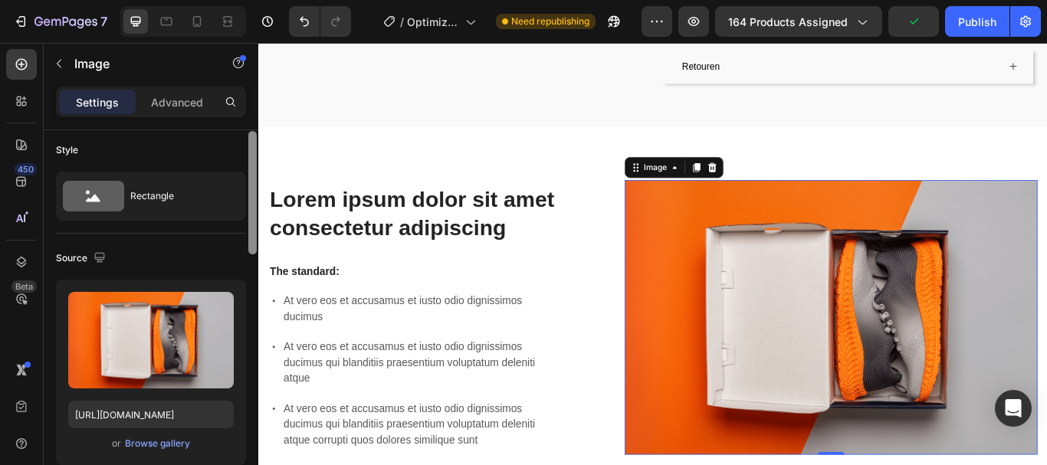
click at [251, 189] on div at bounding box center [252, 192] width 8 height 123
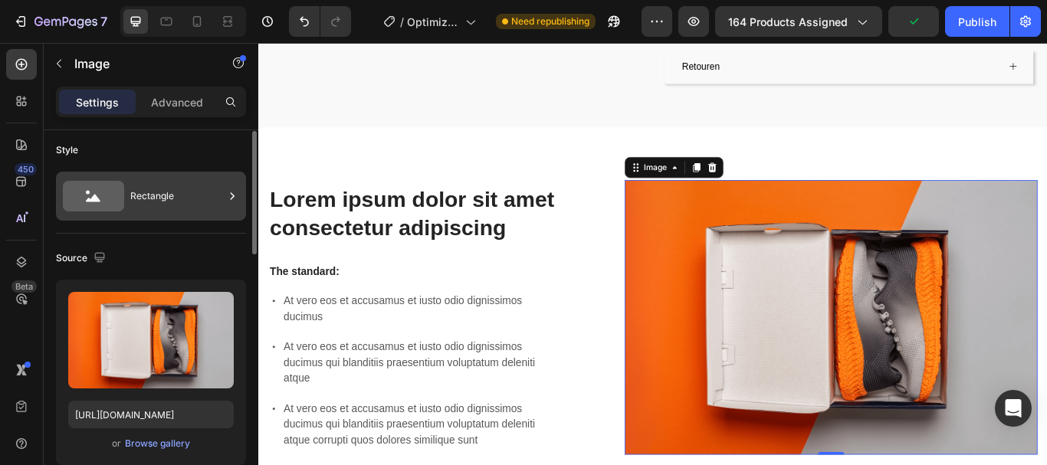
click at [190, 193] on div "Rectangle" at bounding box center [177, 196] width 94 height 35
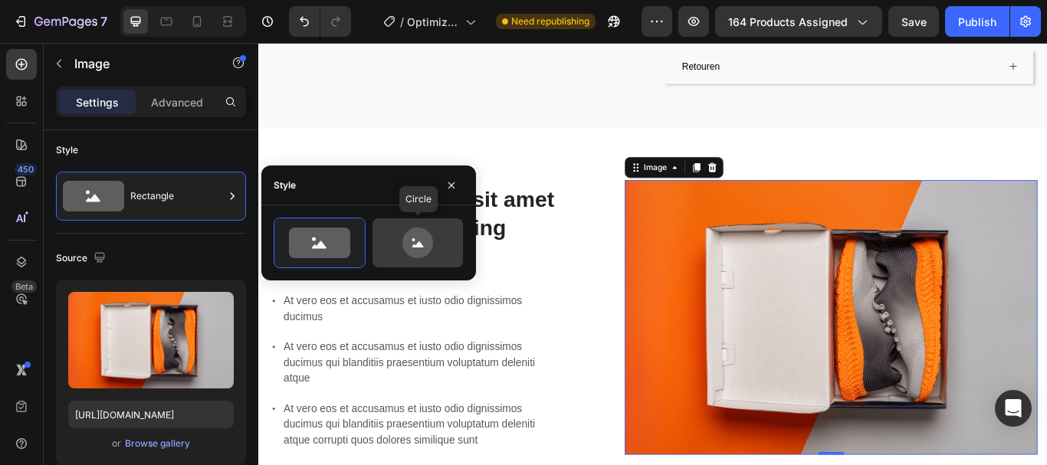
click at [422, 256] on icon at bounding box center [417, 243] width 31 height 31
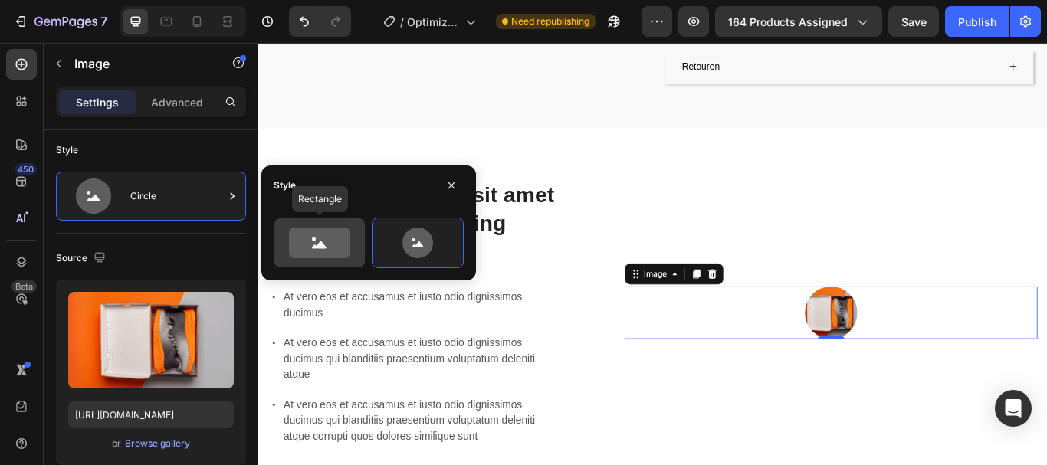
click at [315, 245] on icon at bounding box center [319, 243] width 61 height 31
type input "100"
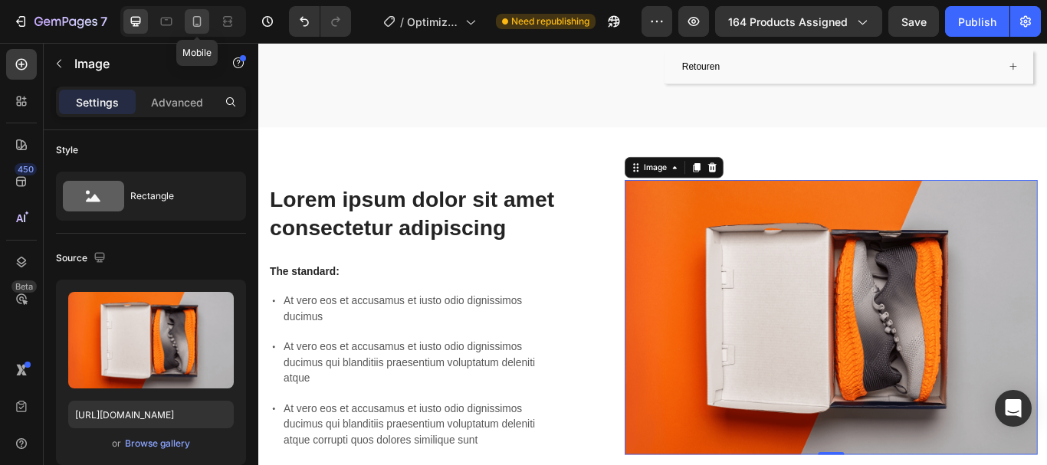
click at [199, 13] on div at bounding box center [197, 21] width 25 height 25
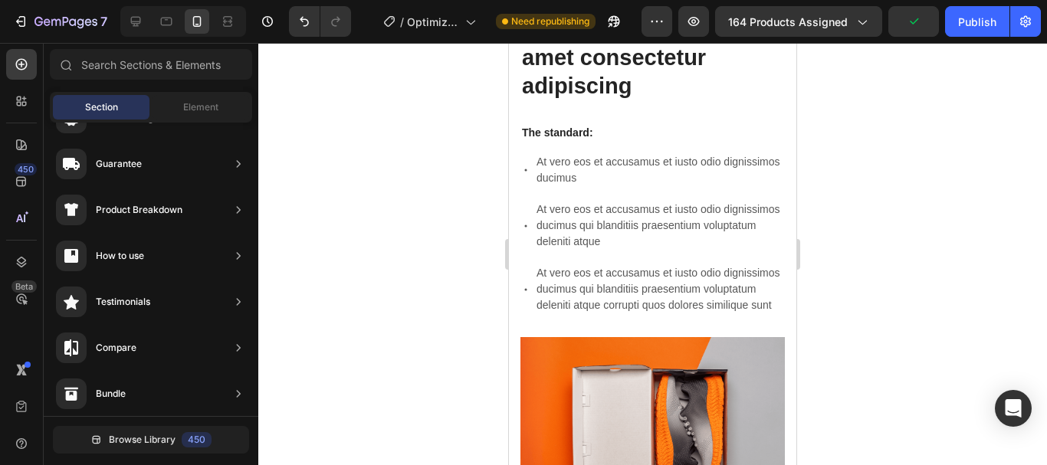
scroll to position [1303, 0]
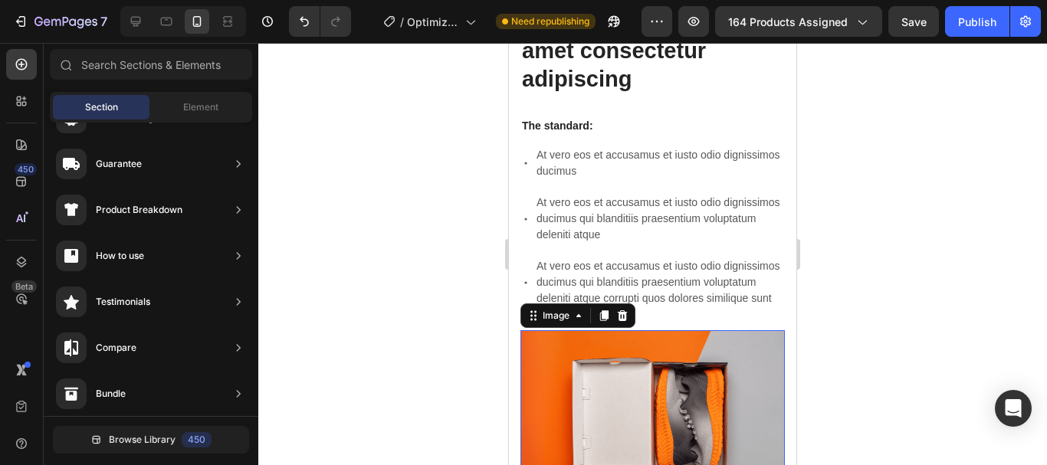
click at [637, 354] on img at bounding box center [653, 418] width 264 height 176
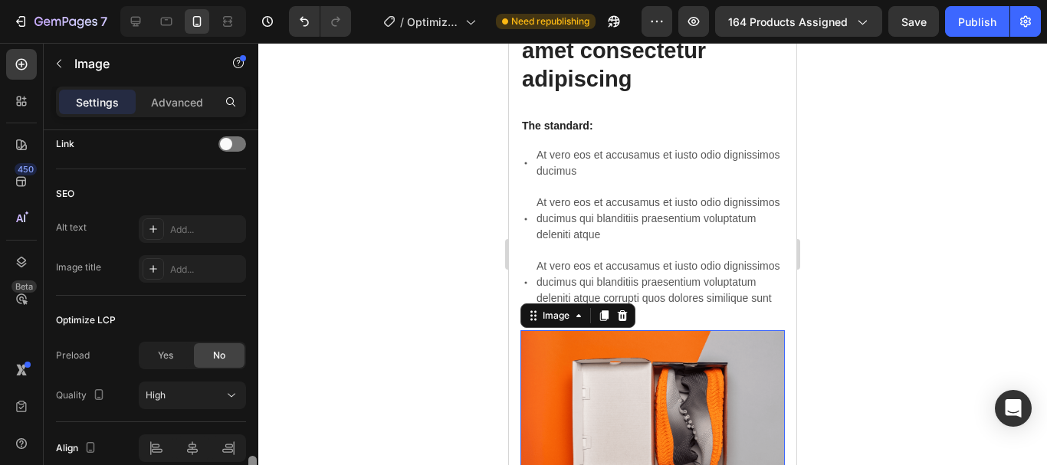
scroll to position [779, 0]
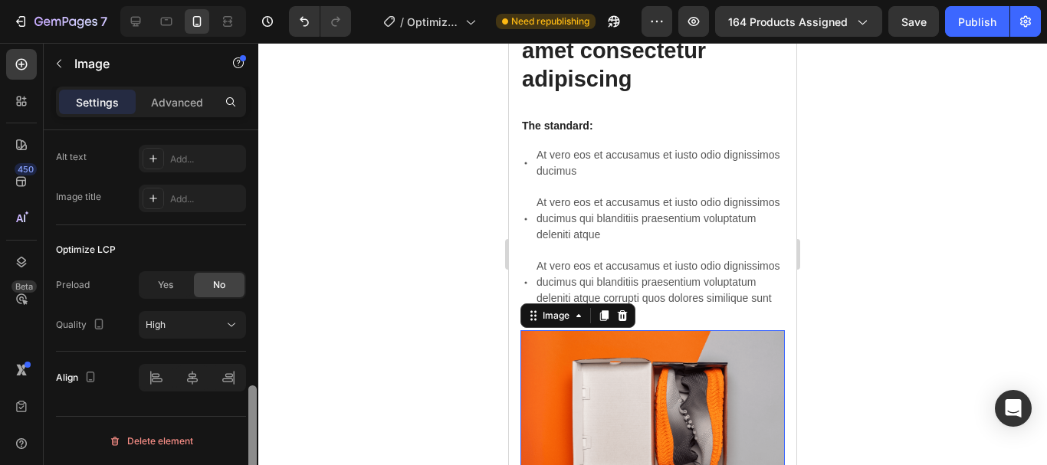
drag, startPoint x: 253, startPoint y: 228, endPoint x: 262, endPoint y: 492, distance: 263.9
click at [262, 0] on html "7 / Optimized PDP Need republishing Preview 164 products assigned Save Publish …" at bounding box center [523, 0] width 1047 height 0
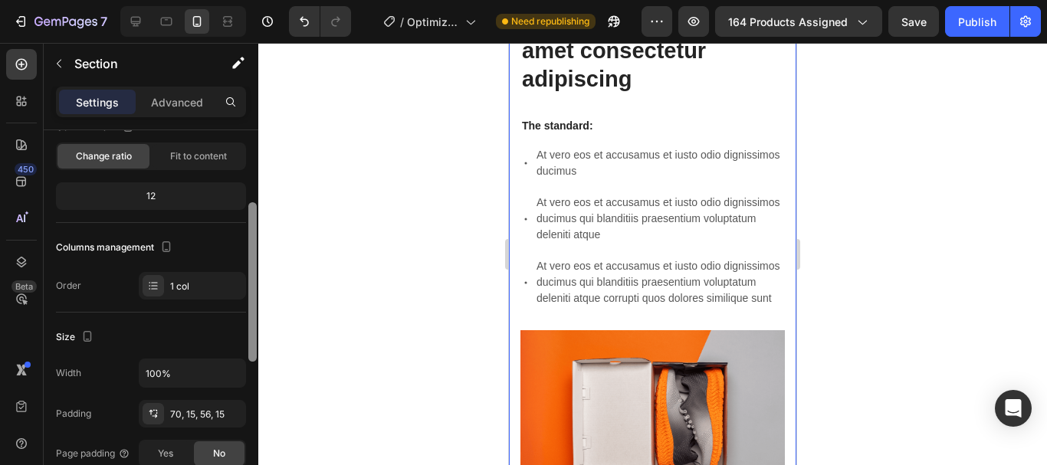
scroll to position [126, 0]
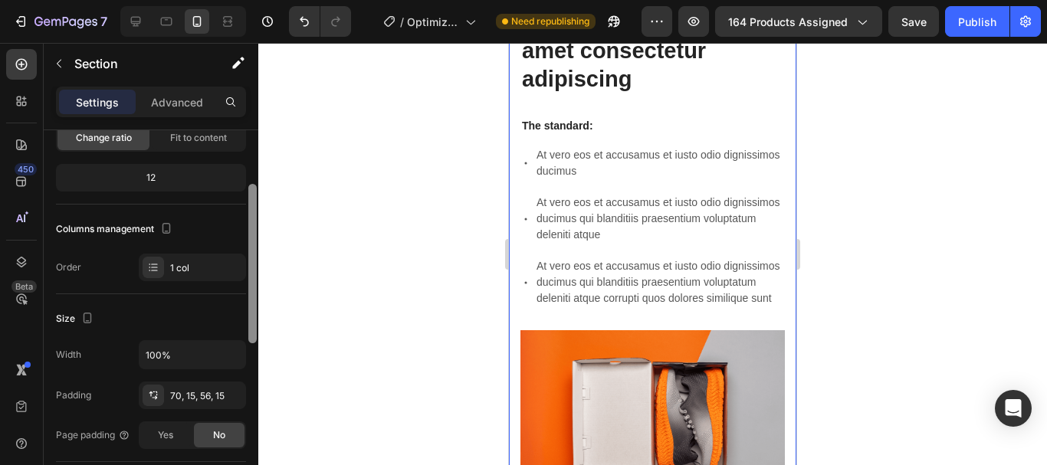
drag, startPoint x: 255, startPoint y: 186, endPoint x: 264, endPoint y: 239, distance: 54.4
click at [264, 0] on div "7 / Optimized PDP Need republishing Preview 164 products assigned Save Publish …" at bounding box center [523, 0] width 1047 height 0
click at [158, 269] on icon at bounding box center [153, 267] width 12 height 12
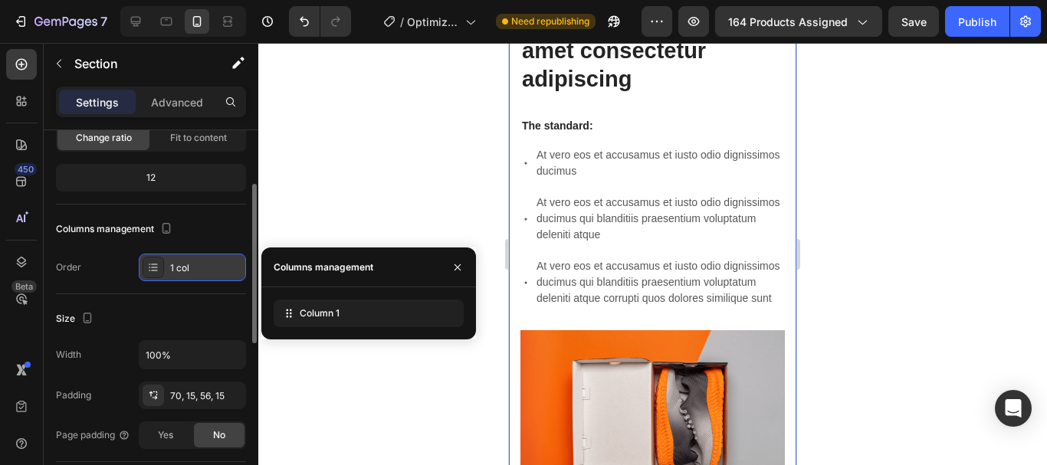
click at [158, 269] on icon at bounding box center [153, 267] width 12 height 12
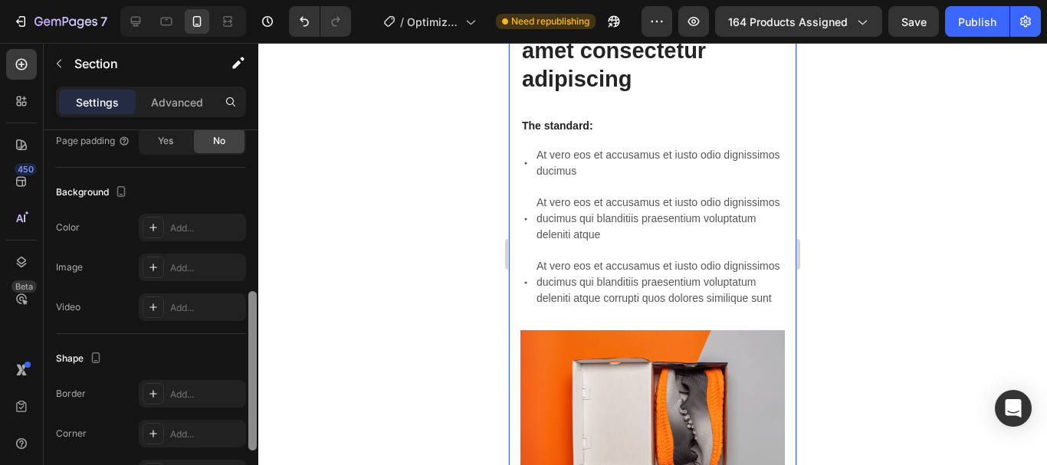
scroll to position [426, 0]
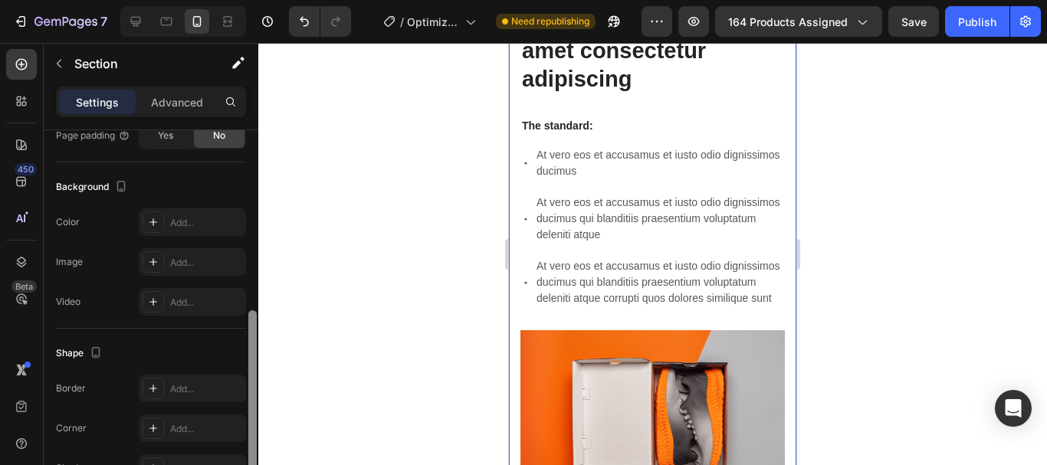
drag, startPoint x: 255, startPoint y: 265, endPoint x: 263, endPoint y: 392, distance: 127.5
click at [263, 0] on div "7 / Optimized PDP Need republishing Preview 164 products assigned Save Publish …" at bounding box center [523, 0] width 1047 height 0
click at [184, 96] on p "Advanced" at bounding box center [177, 102] width 52 height 16
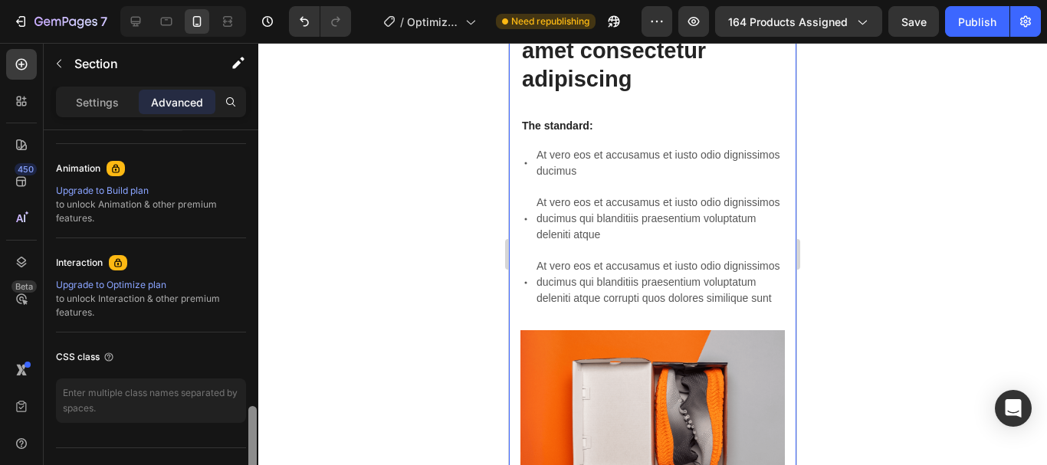
scroll to position [685, 0]
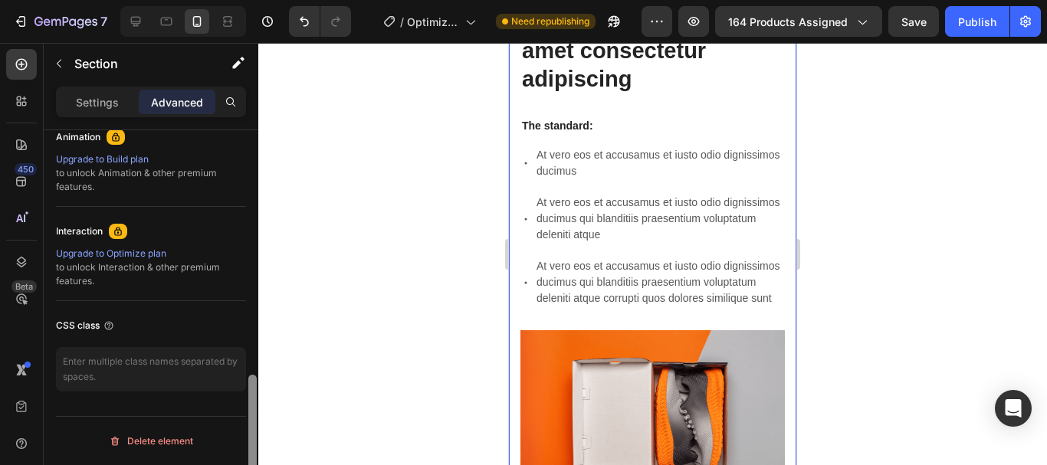
drag, startPoint x: 254, startPoint y: 302, endPoint x: 271, endPoint y: 468, distance: 166.5
click at [271, 0] on html "7 / Optimized PDP Need republishing Preview 164 products assigned Save Publish …" at bounding box center [523, 0] width 1047 height 0
click at [87, 105] on p "Settings" at bounding box center [97, 102] width 43 height 16
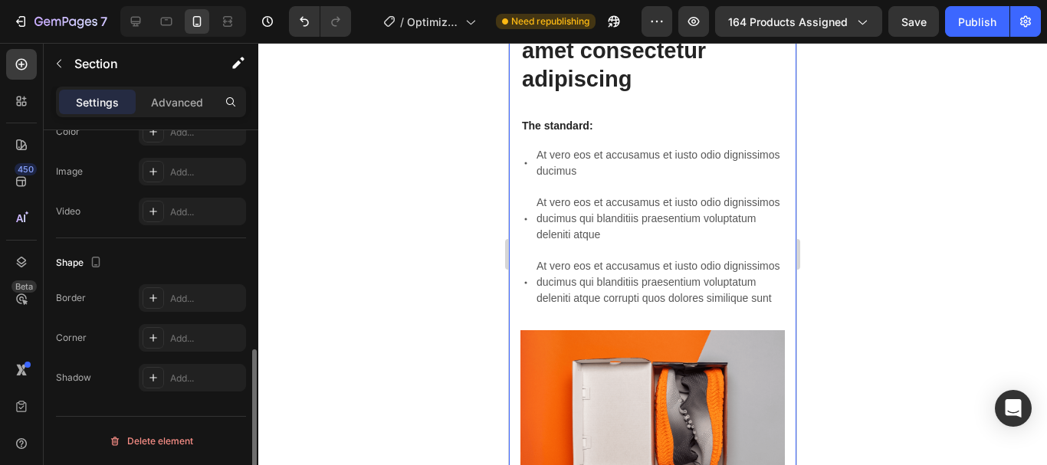
scroll to position [517, 0]
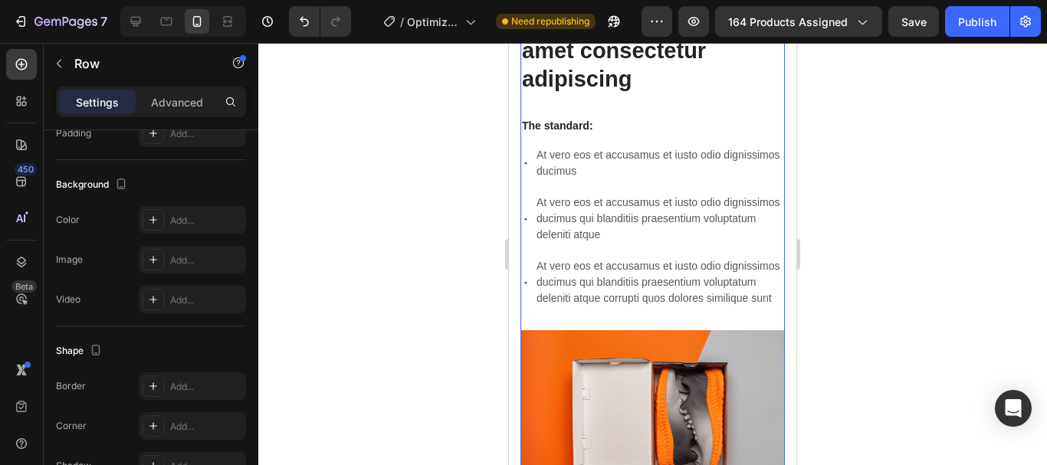
click at [639, 111] on div "Lorem ipsum dolor sit amet consectetur adipiscing Heading The standard: Text Bl…" at bounding box center [653, 168] width 264 height 324
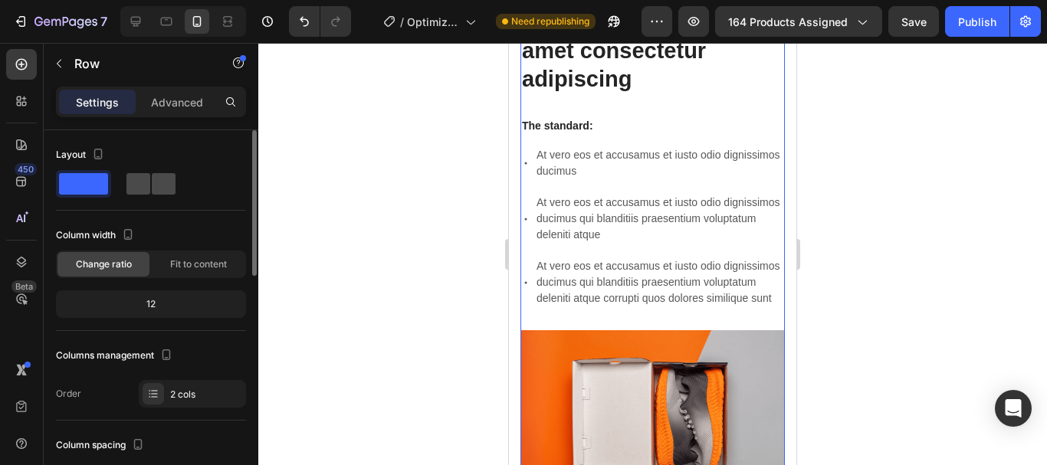
click at [152, 184] on span at bounding box center [164, 183] width 24 height 21
type input "94"
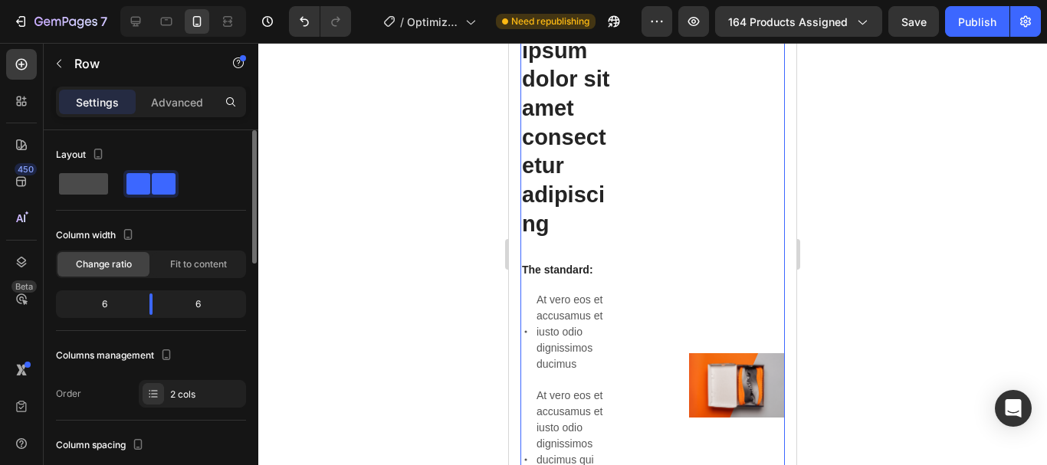
click at [71, 188] on span at bounding box center [83, 183] width 49 height 21
type input "0"
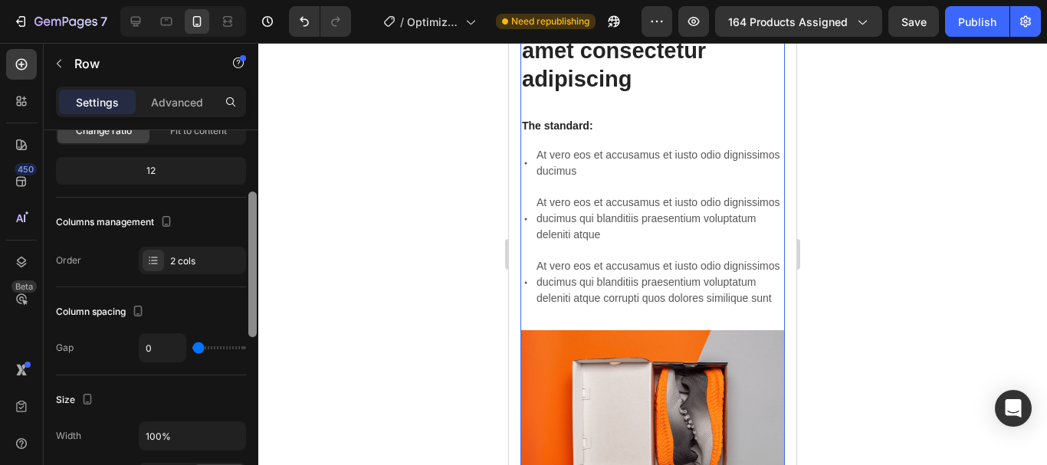
scroll to position [145, 0]
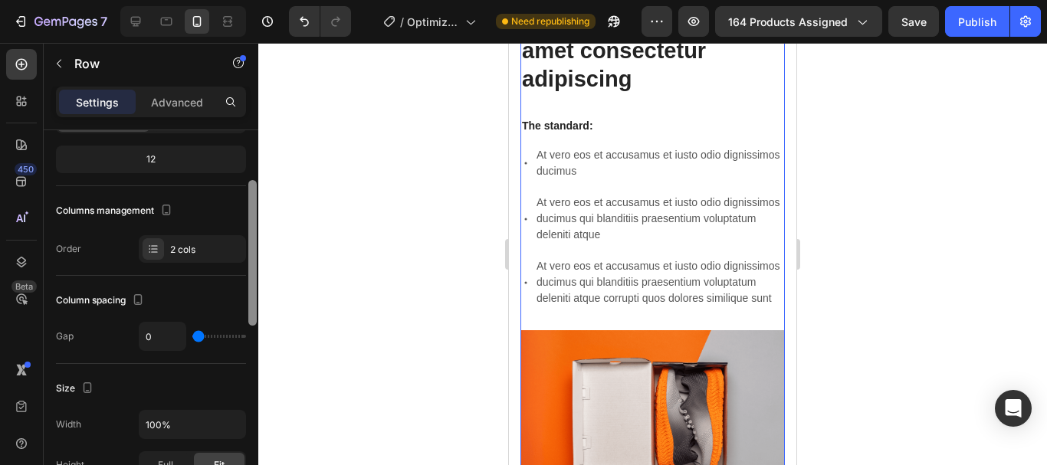
drag, startPoint x: 255, startPoint y: 207, endPoint x: 256, endPoint y: 263, distance: 56.0
click at [256, 263] on div at bounding box center [252, 253] width 8 height 146
click at [155, 252] on icon at bounding box center [154, 251] width 6 height 1
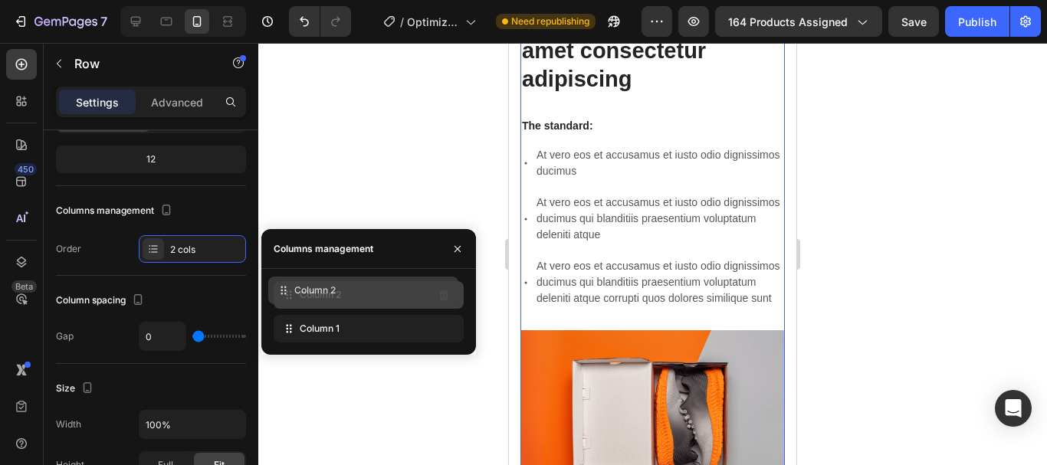
drag, startPoint x: 291, startPoint y: 333, endPoint x: 286, endPoint y: 295, distance: 38.7
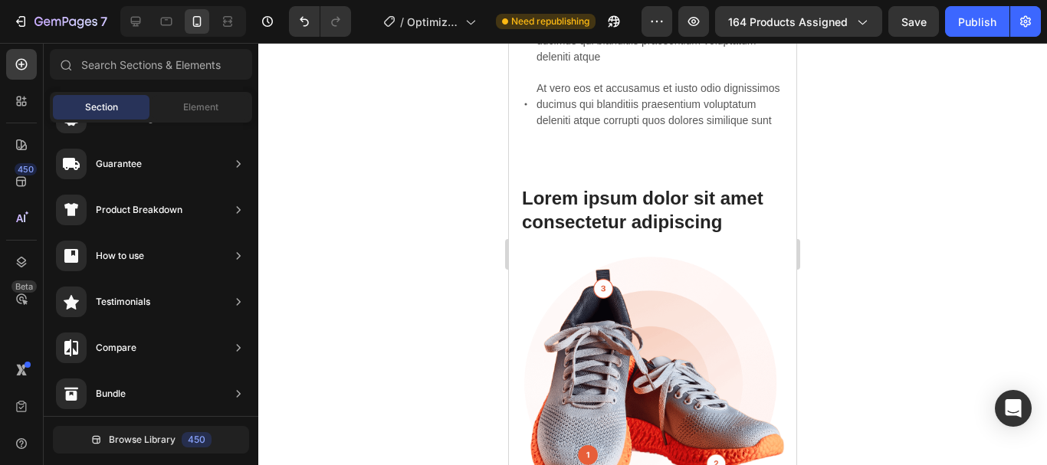
scroll to position [1446, 0]
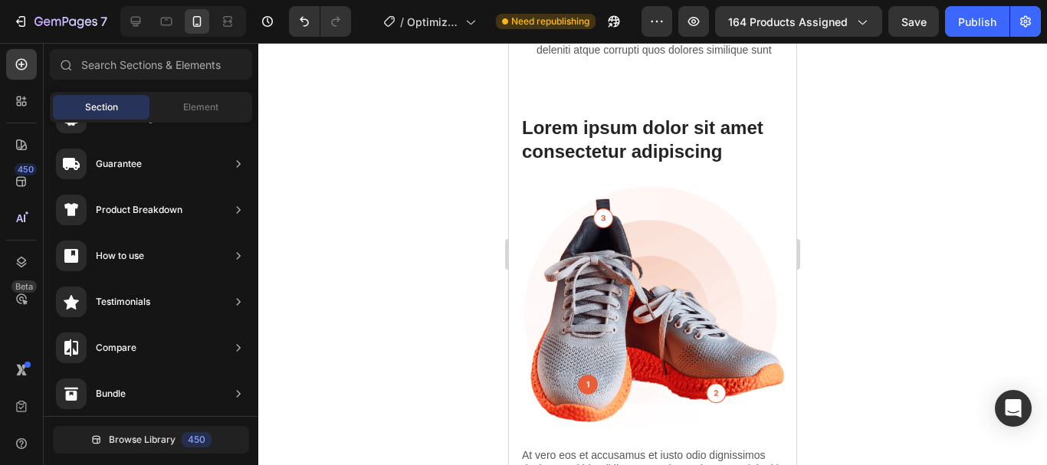
drag, startPoint x: 787, startPoint y: 256, endPoint x: 1307, endPoint y: 298, distance: 522.2
click at [545, 182] on div "Lorem ipsum dolor sit amet consectetur adipiscing Heading Image" at bounding box center [653, 280] width 264 height 333
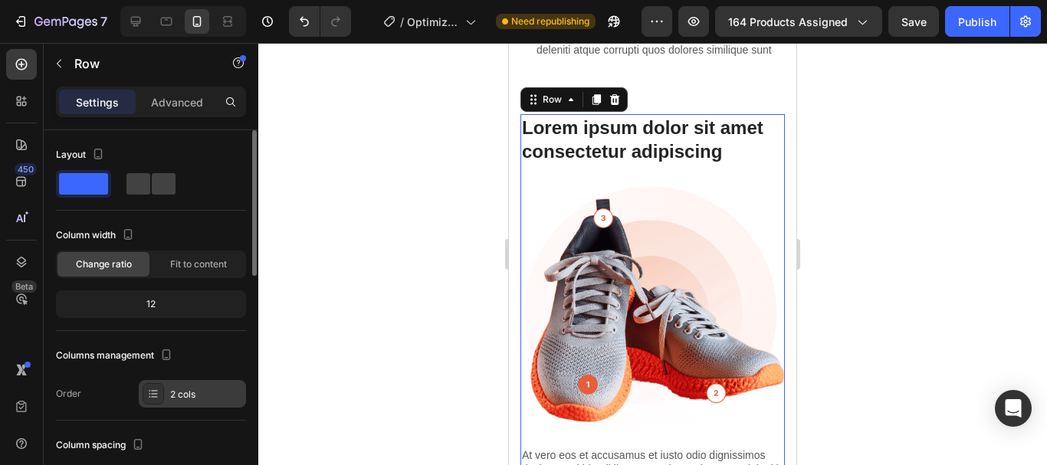
click at [154, 387] on div at bounding box center [153, 393] width 21 height 21
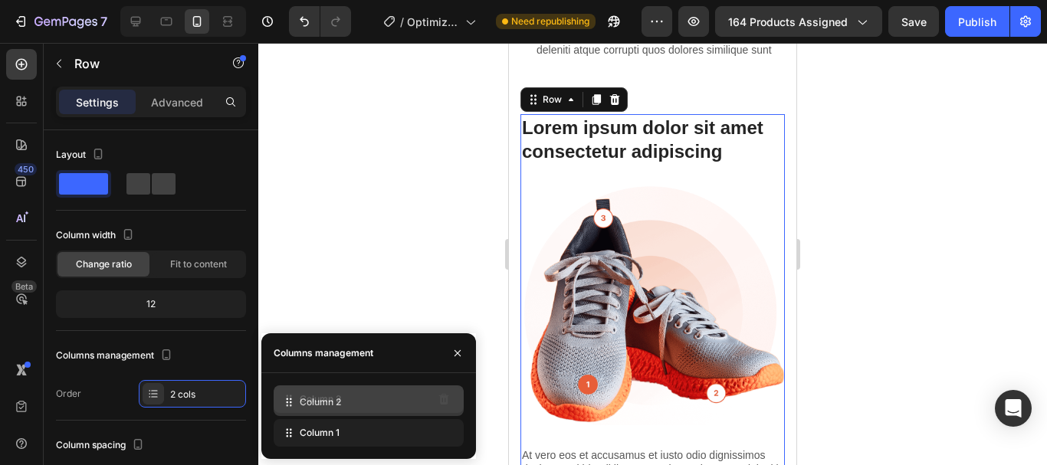
drag, startPoint x: 289, startPoint y: 437, endPoint x: 289, endPoint y: 406, distance: 30.7
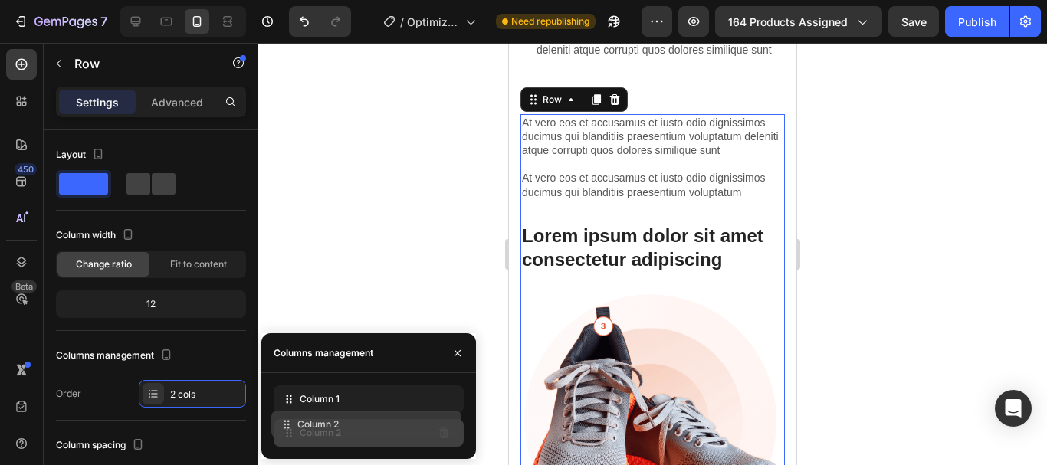
drag, startPoint x: 289, startPoint y: 406, endPoint x: 287, endPoint y: 432, distance: 25.4
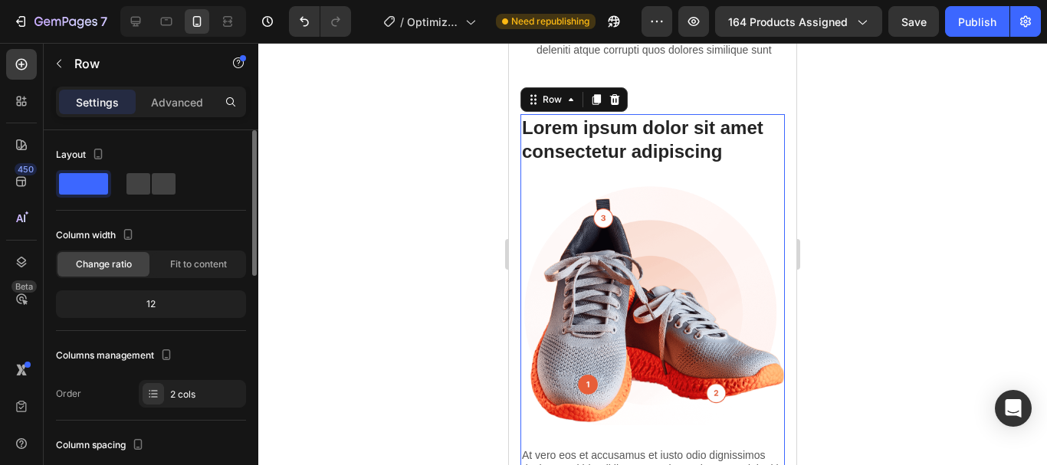
click at [105, 379] on div "Columns management Order 2 cols" at bounding box center [151, 375] width 190 height 64
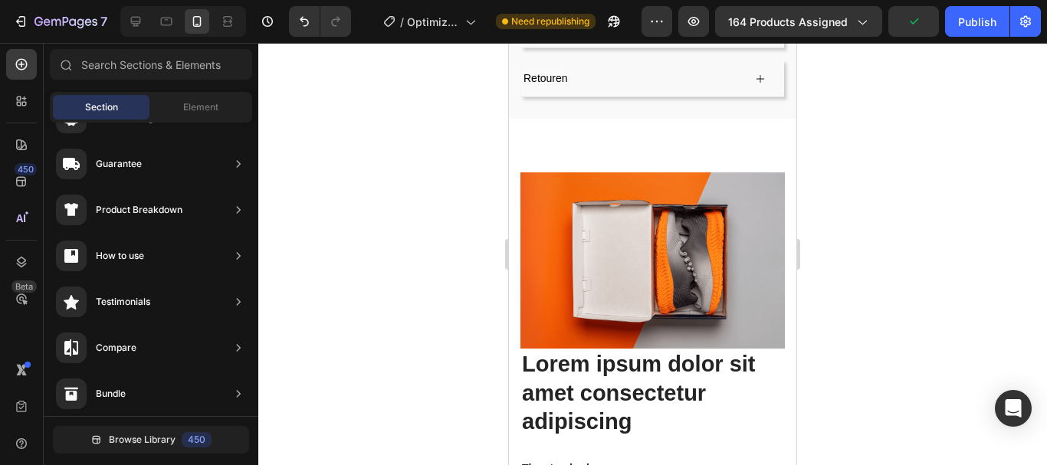
scroll to position [888, 0]
